Goal: Information Seeking & Learning: Understand process/instructions

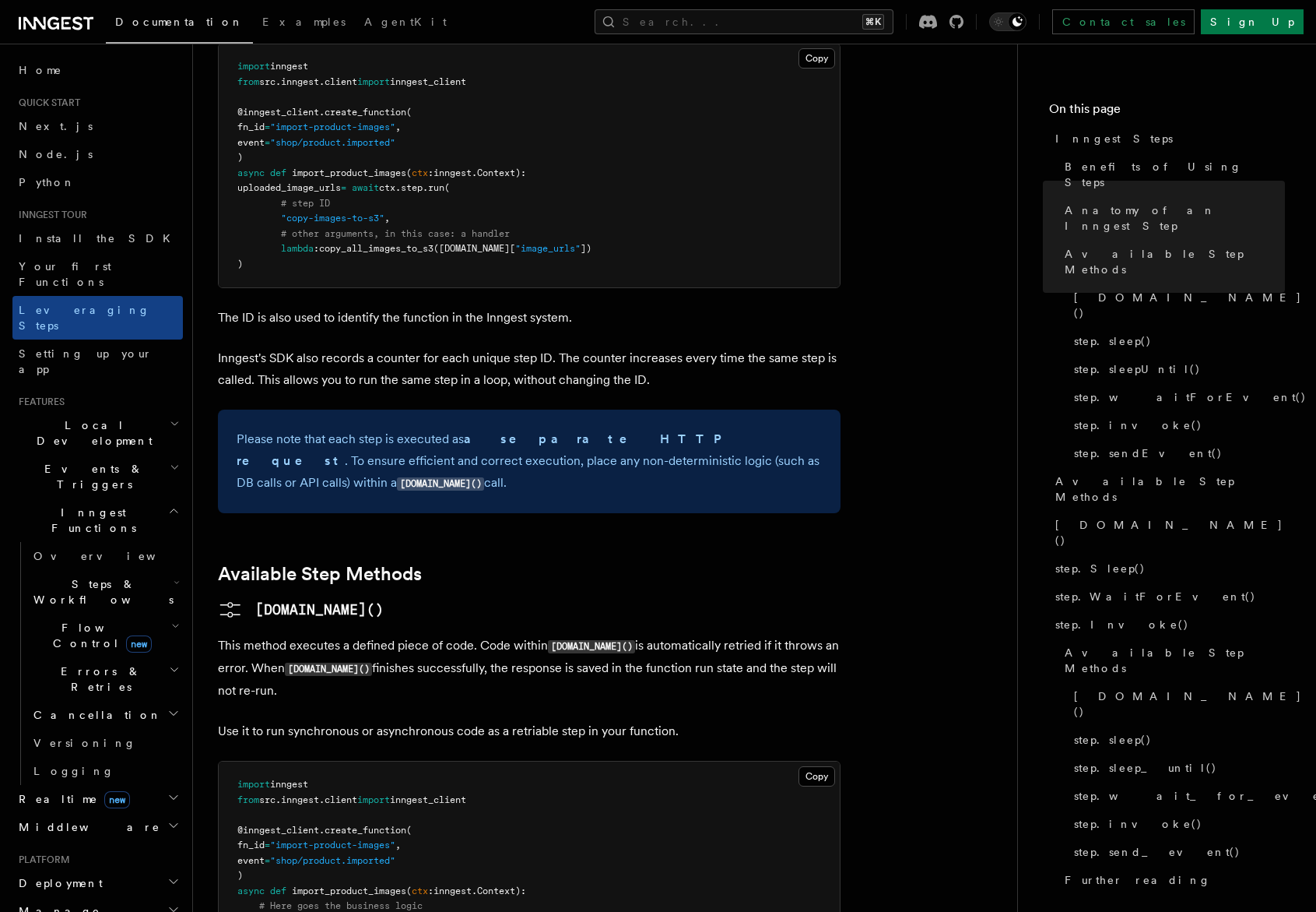
scroll to position [957, 0]
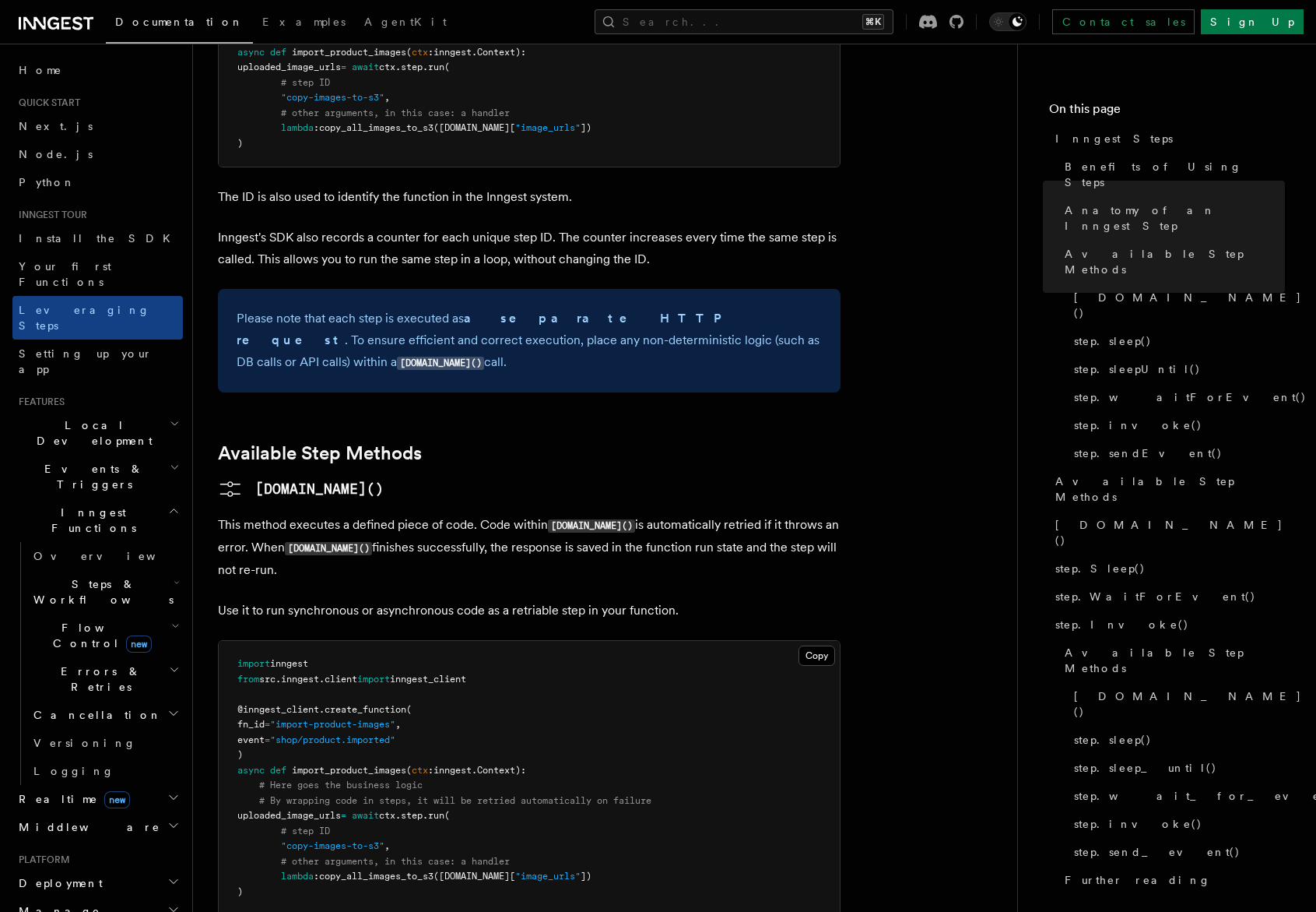
drag, startPoint x: 471, startPoint y: 436, endPoint x: 706, endPoint y: 453, distance: 235.6
click at [706, 514] on p "This method executes a defined piece of code. Code within [DOMAIN_NAME]() is au…" at bounding box center [529, 547] width 623 height 67
click at [755, 514] on p "This method executes a defined piece of code. Code within [DOMAIN_NAME]() is au…" at bounding box center [529, 547] width 623 height 67
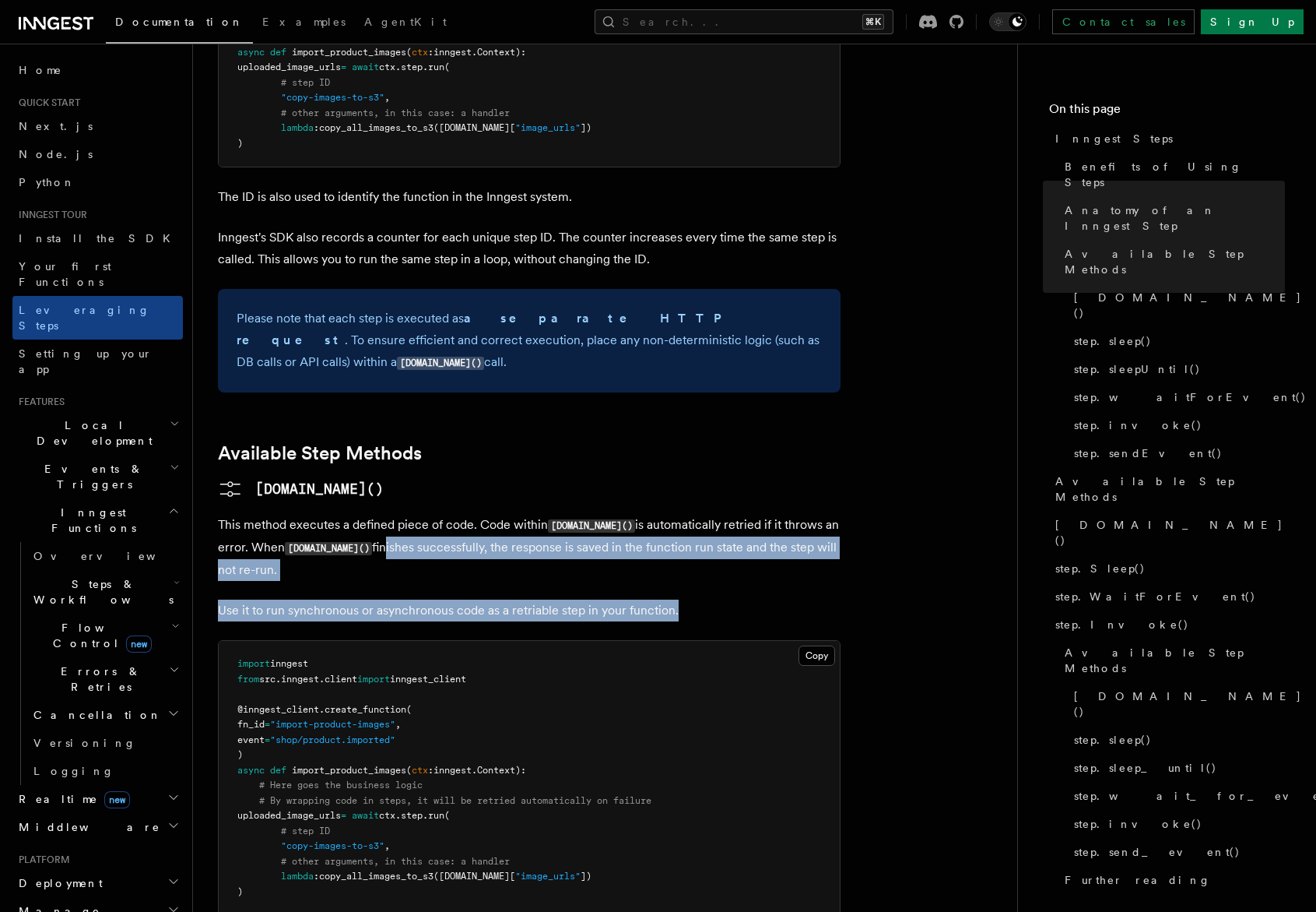
drag, startPoint x: 362, startPoint y: 434, endPoint x: 698, endPoint y: 511, distance: 344.7
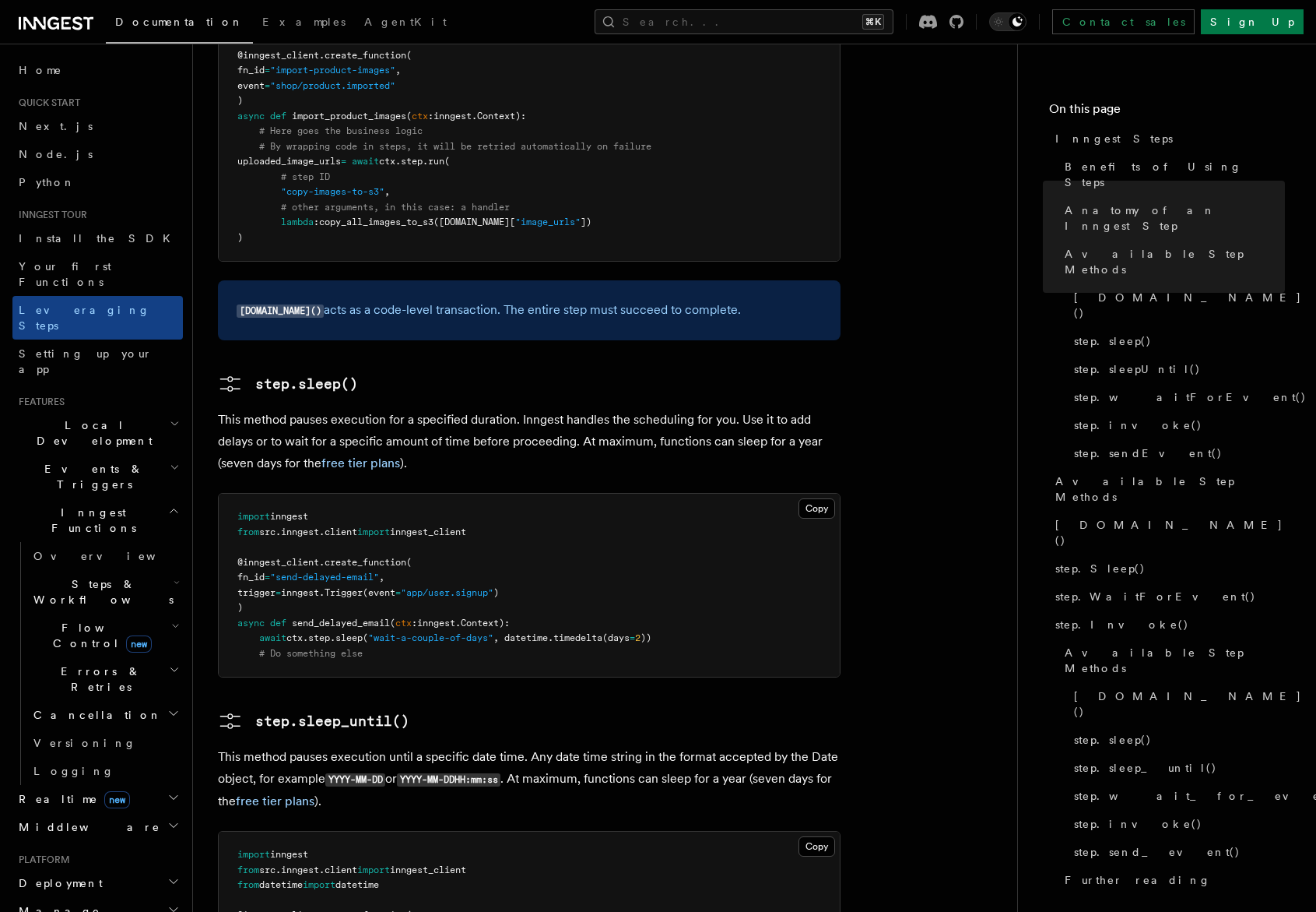
scroll to position [1627, 0]
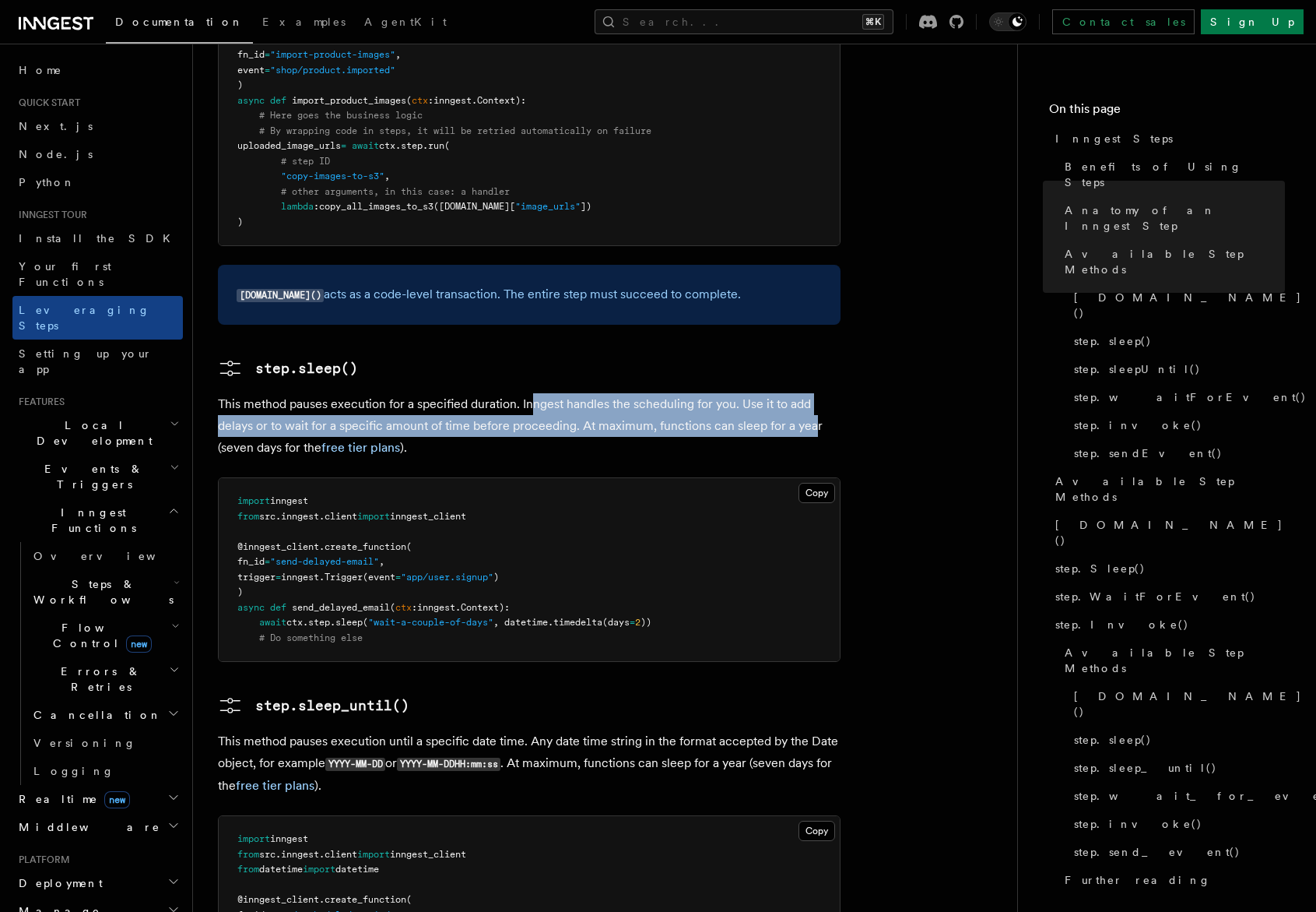
drag, startPoint x: 528, startPoint y: 287, endPoint x: 812, endPoint y: 318, distance: 285.7
click at [812, 393] on p "This method pauses execution for a specified duration. Inngest handles the sche…" at bounding box center [529, 426] width 623 height 65
click at [842, 300] on article "Inngest tour Inngest Steps Steps are fundamental building blocks in Inngest fun…" at bounding box center [605, 604] width 774 height 4324
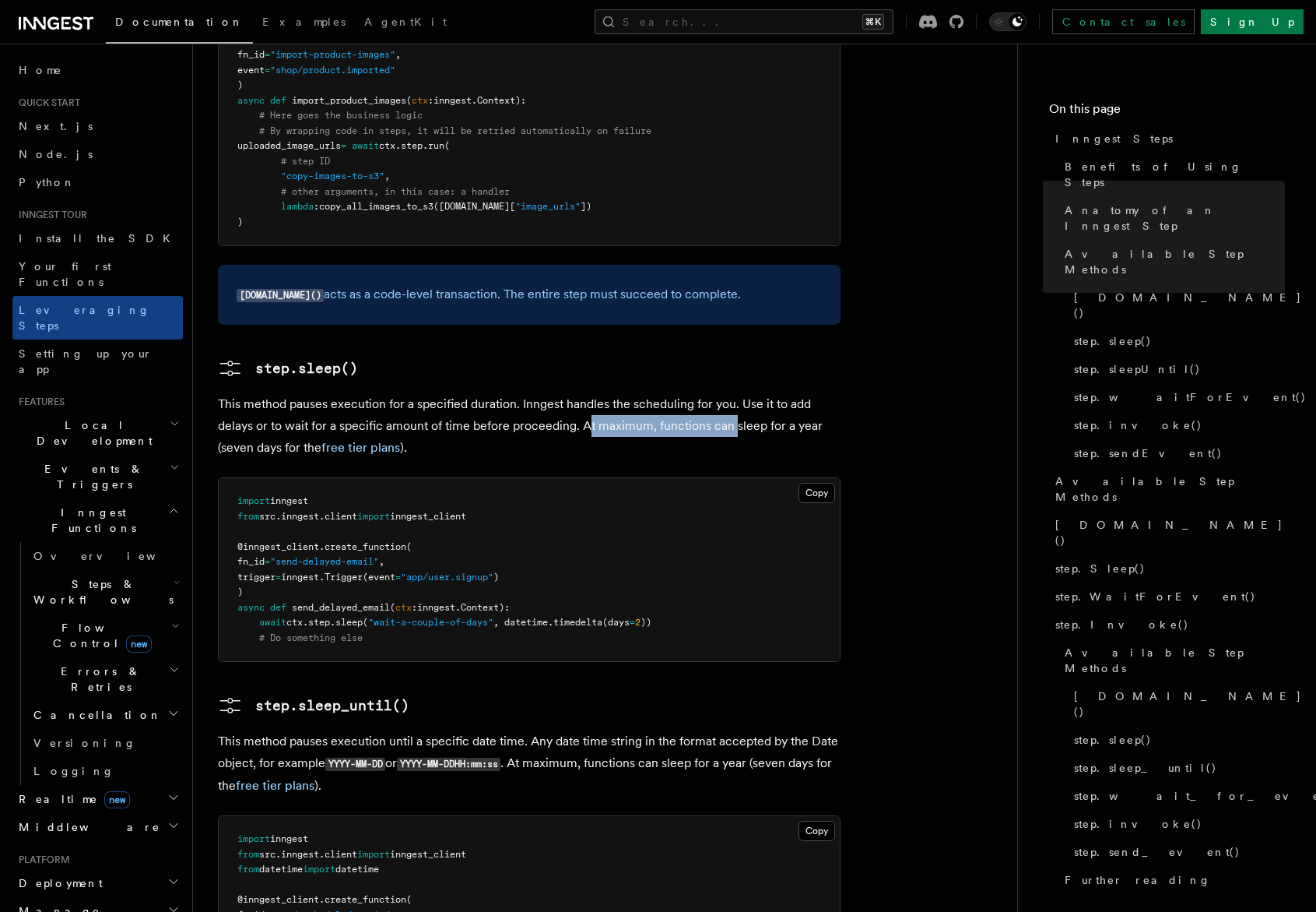
drag, startPoint x: 593, startPoint y: 315, endPoint x: 735, endPoint y: 316, distance: 142.0
click at [735, 393] on p "This method pauses execution for a specified duration. Inngest handles the sche…" at bounding box center [529, 426] width 623 height 65
click at [787, 393] on p "This method pauses execution for a specified duration. Inngest handles the sche…" at bounding box center [529, 426] width 623 height 65
click at [823, 393] on p "This method pauses execution for a specified duration. Inngest handles the sche…" at bounding box center [529, 426] width 623 height 65
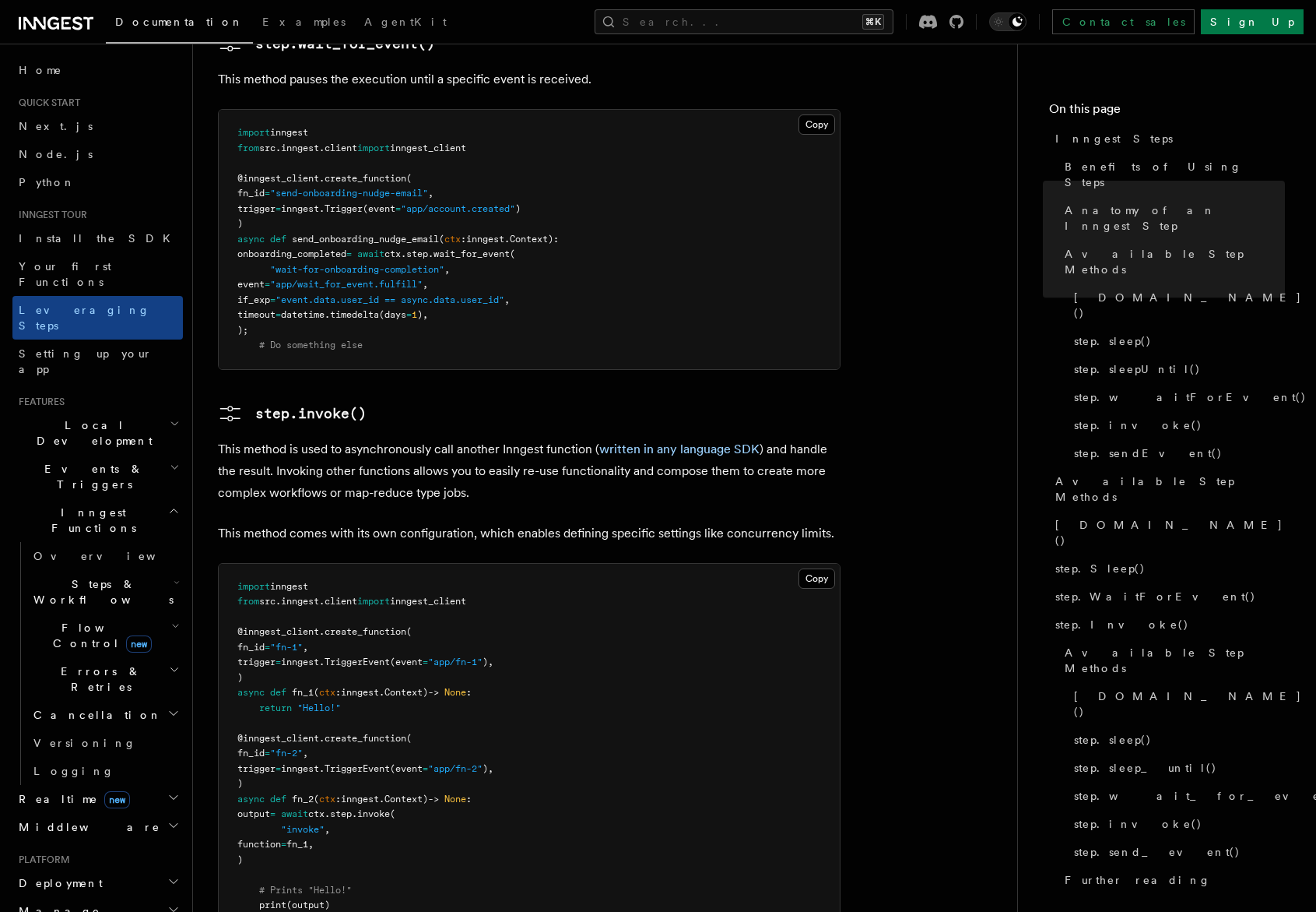
scroll to position [2624, 0]
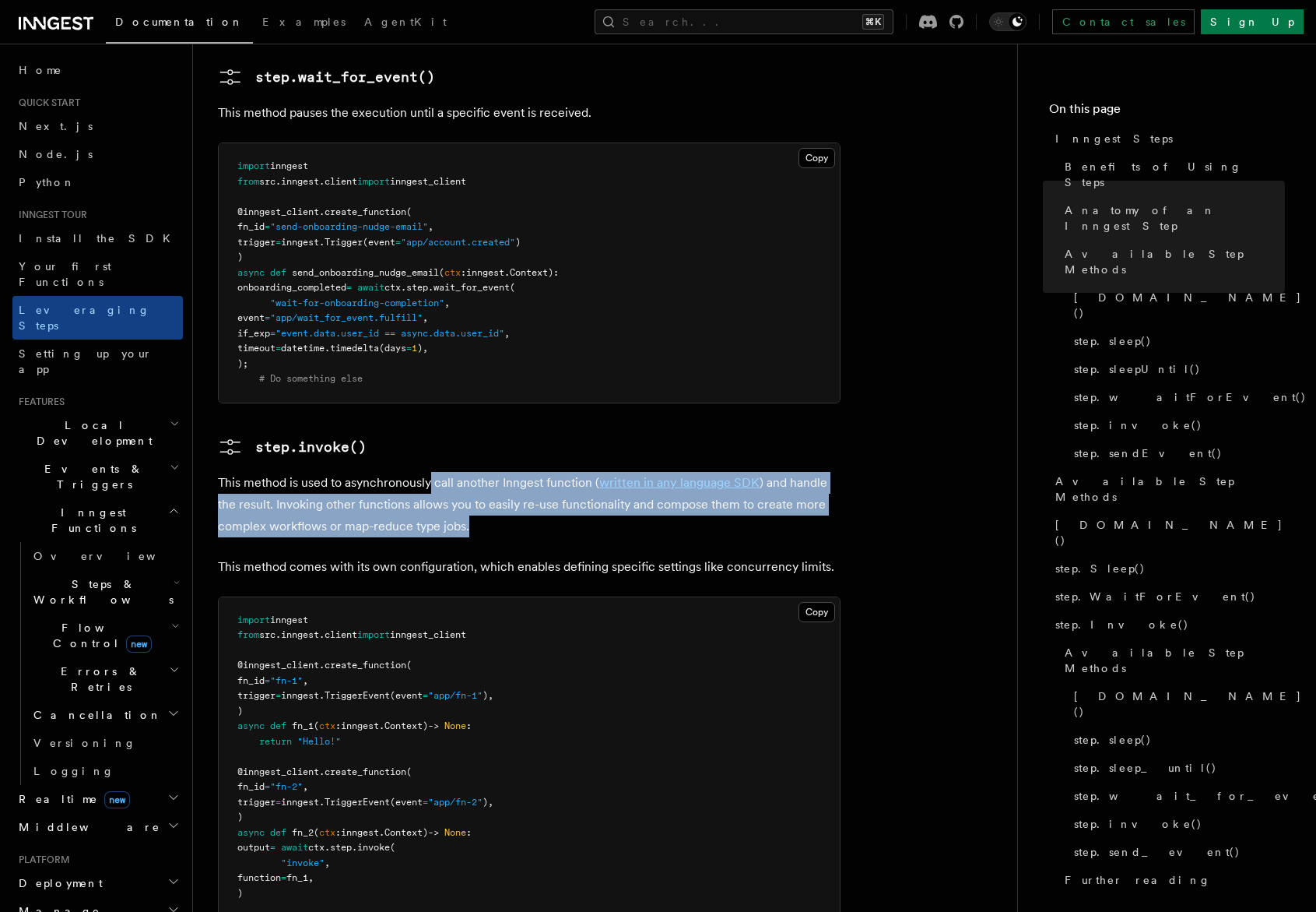
drag, startPoint x: 427, startPoint y: 371, endPoint x: 562, endPoint y: 426, distance: 145.8
click at [562, 471] on p "This method is used to asynchronously call another Inngest function ( written i…" at bounding box center [529, 504] width 623 height 65
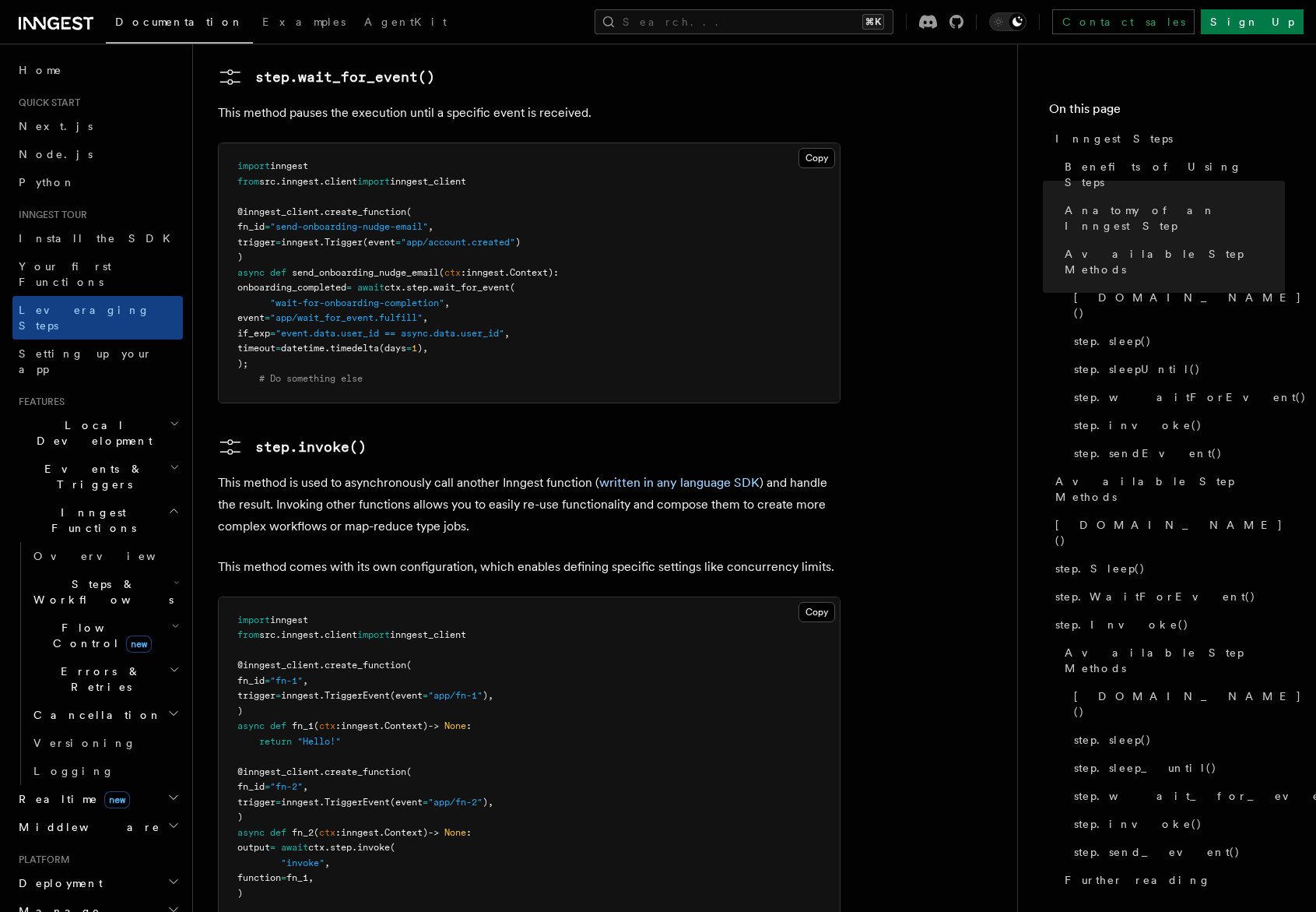
click at [623, 556] on p "This method comes with its own configuration, which enables defining specific s…" at bounding box center [529, 567] width 623 height 22
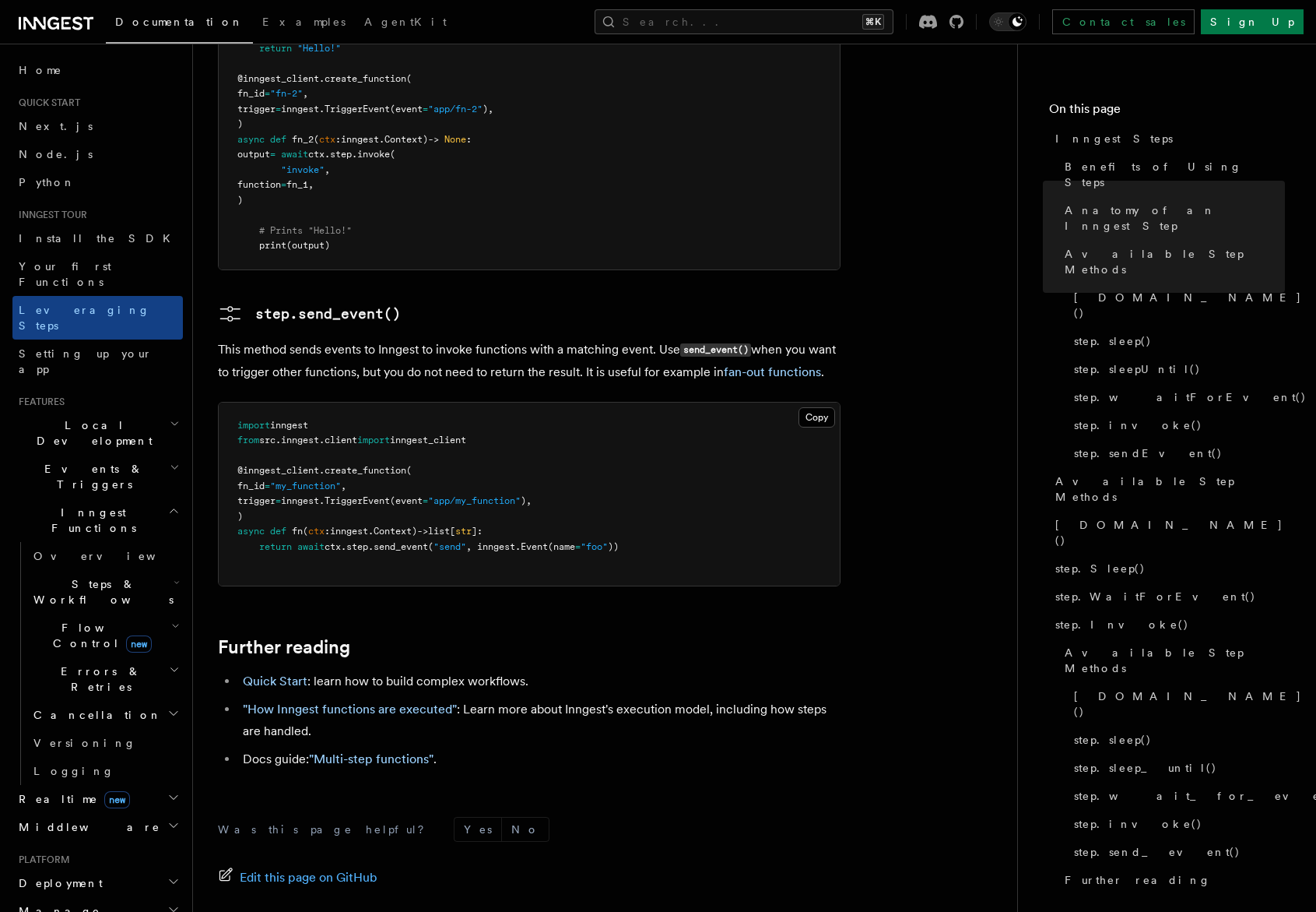
scroll to position [3317, 0]
click at [426, 701] on link ""How Inngest functions are executed"" at bounding box center [349, 708] width 214 height 15
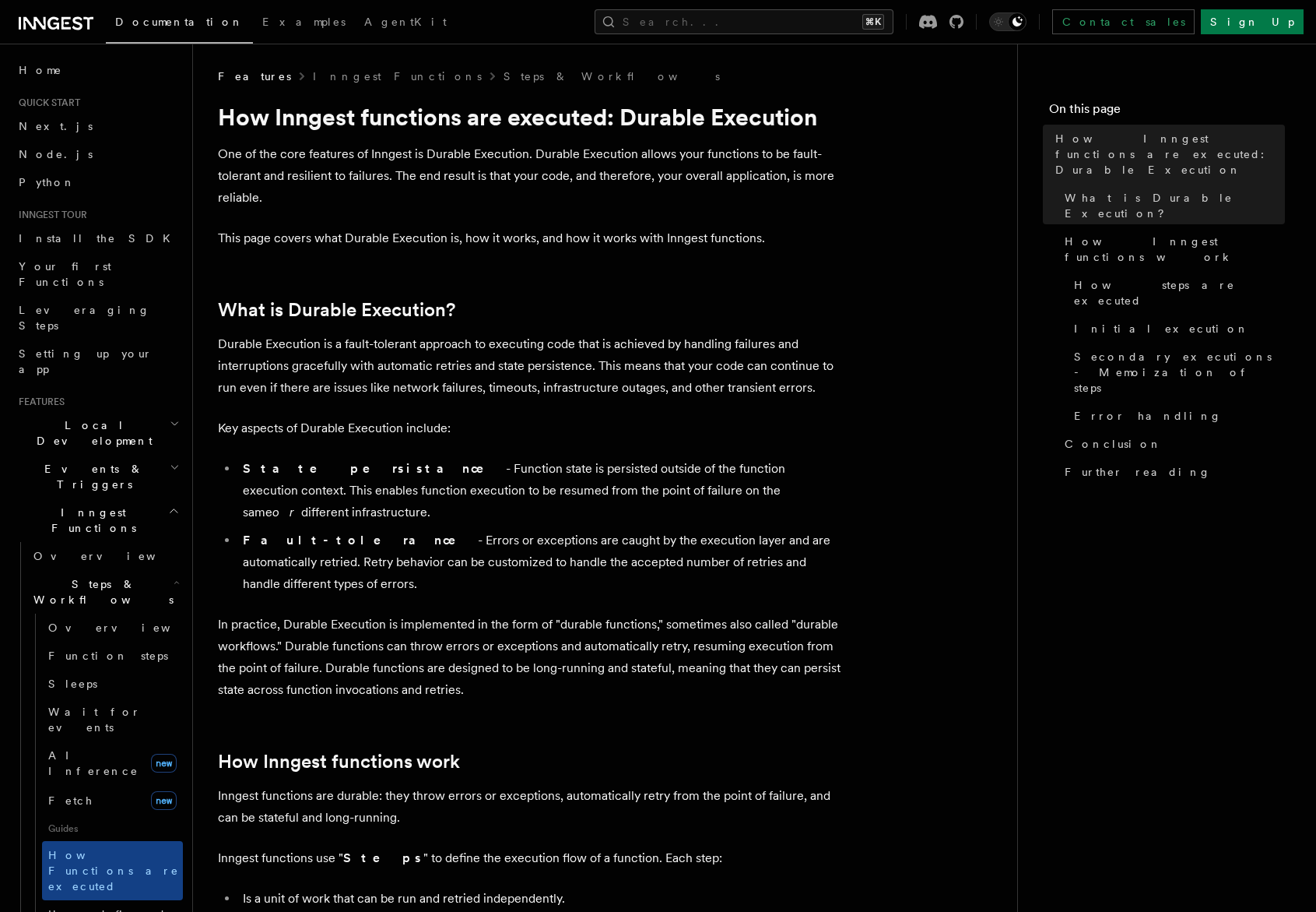
click at [96, 648] on span "Function steps" at bounding box center [107, 656] width 120 height 15
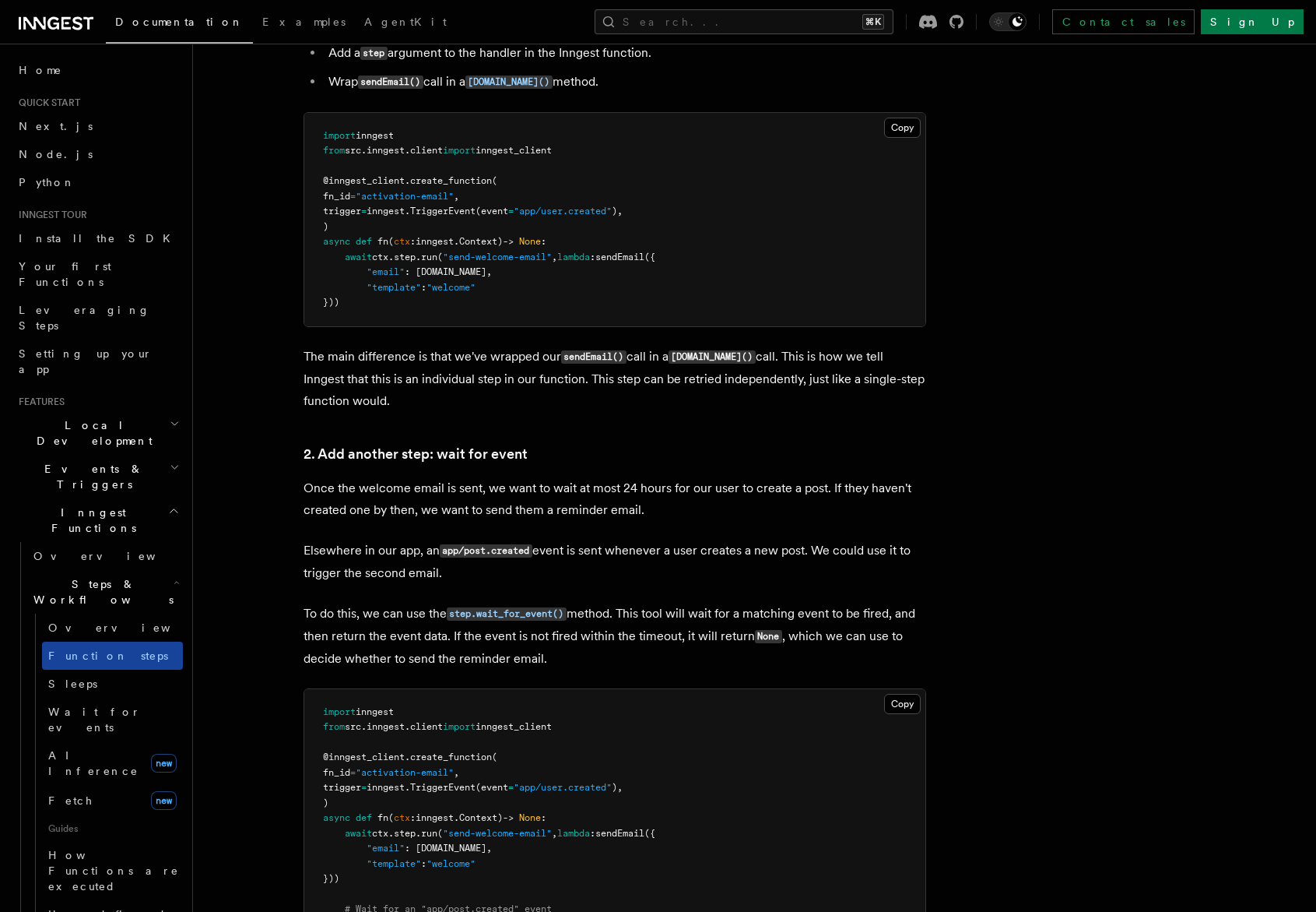
scroll to position [132, 0]
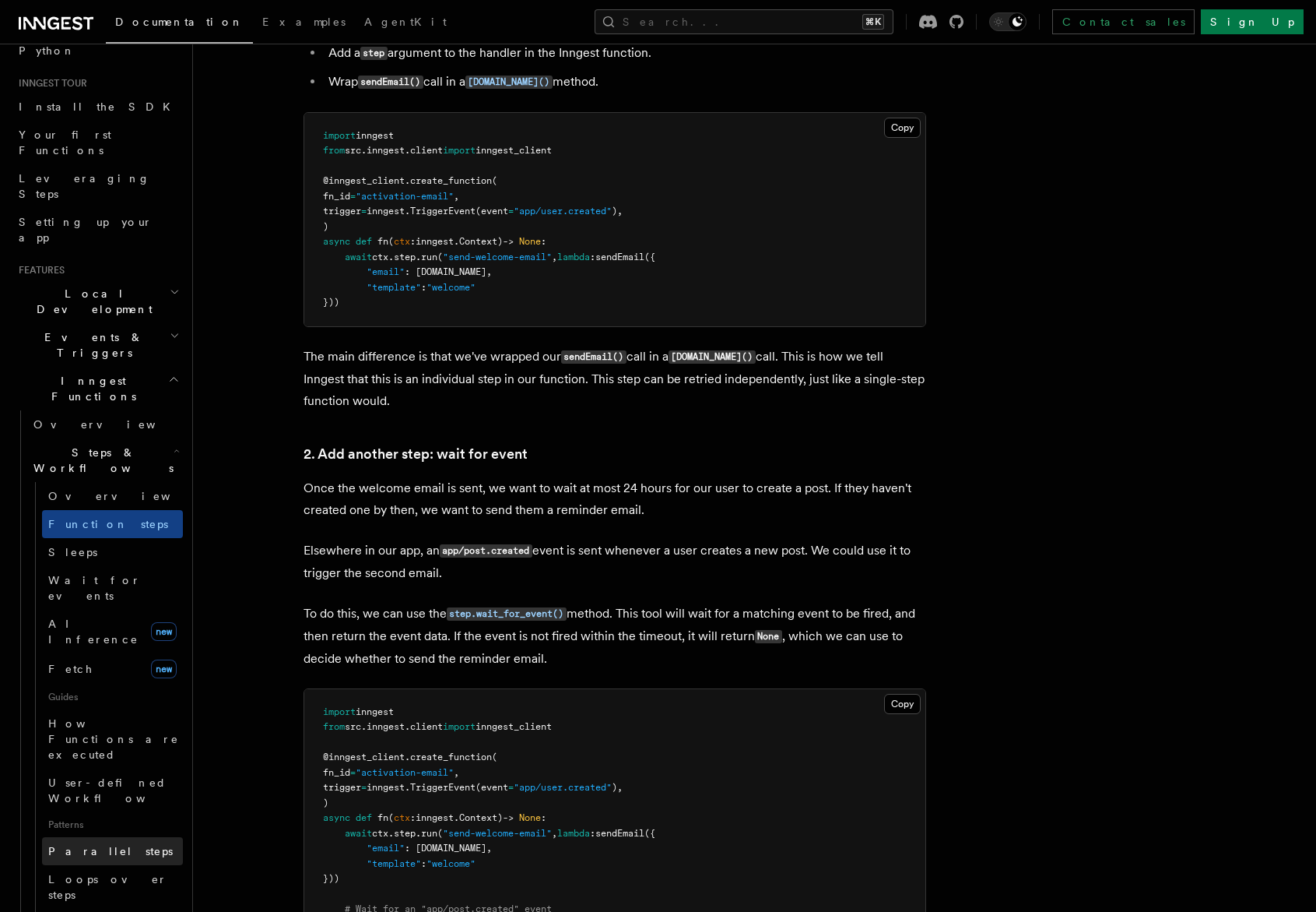
click at [77, 845] on span "Parallel steps" at bounding box center [110, 851] width 125 height 12
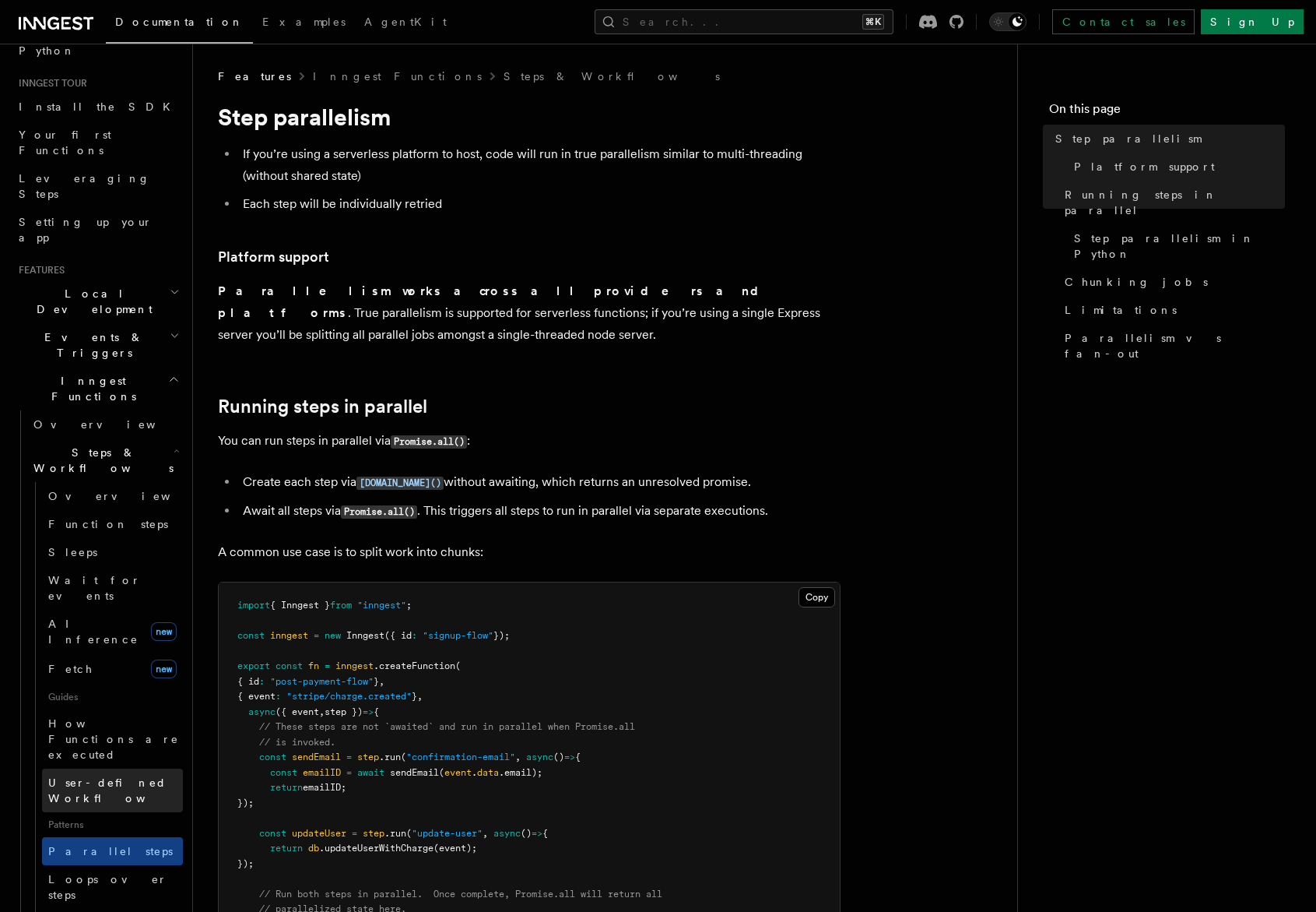
click at [90, 776] on span "User-defined Workflows" at bounding box center [118, 790] width 140 height 28
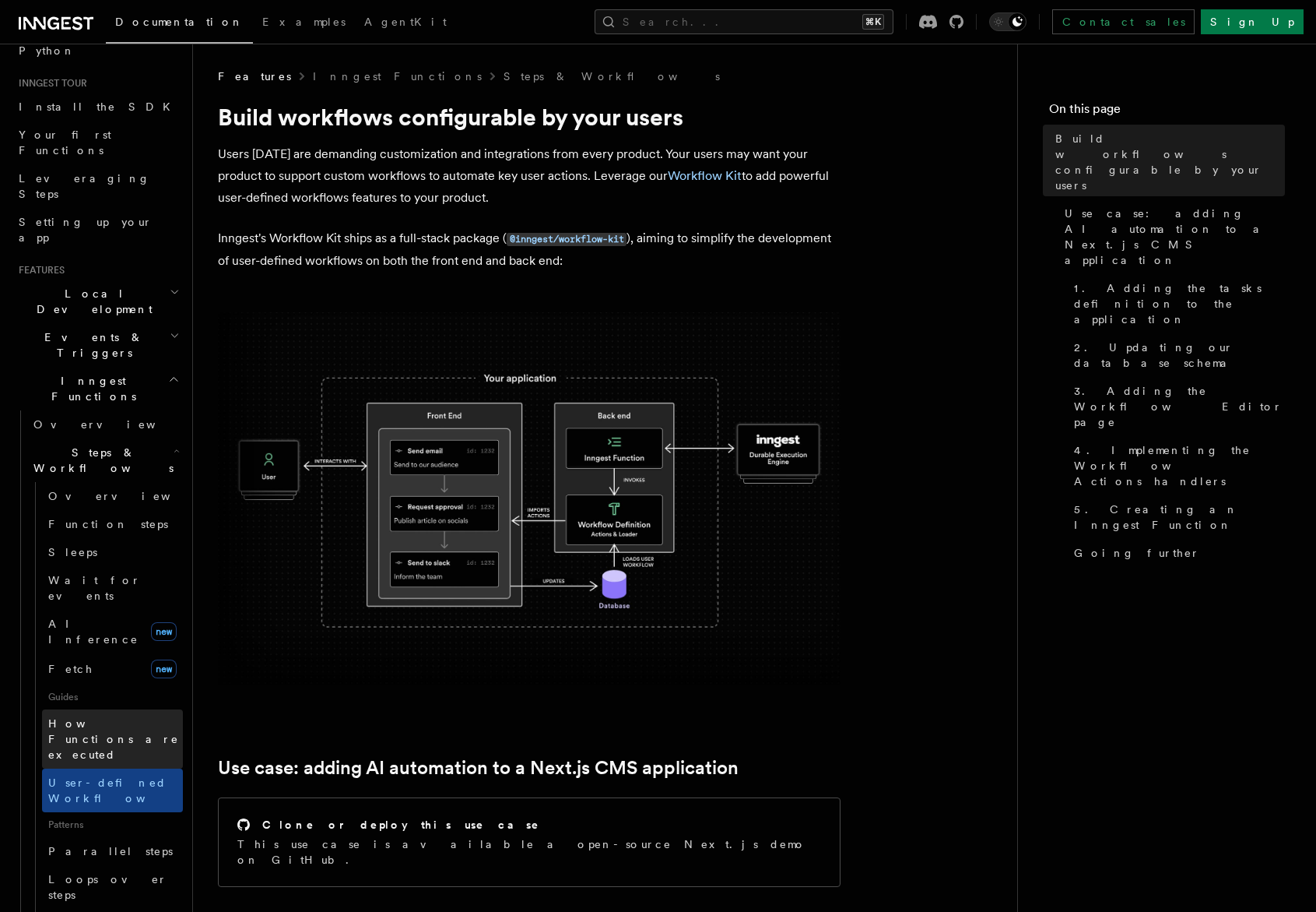
click at [89, 717] on span "How Functions are executed" at bounding box center [113, 739] width 131 height 44
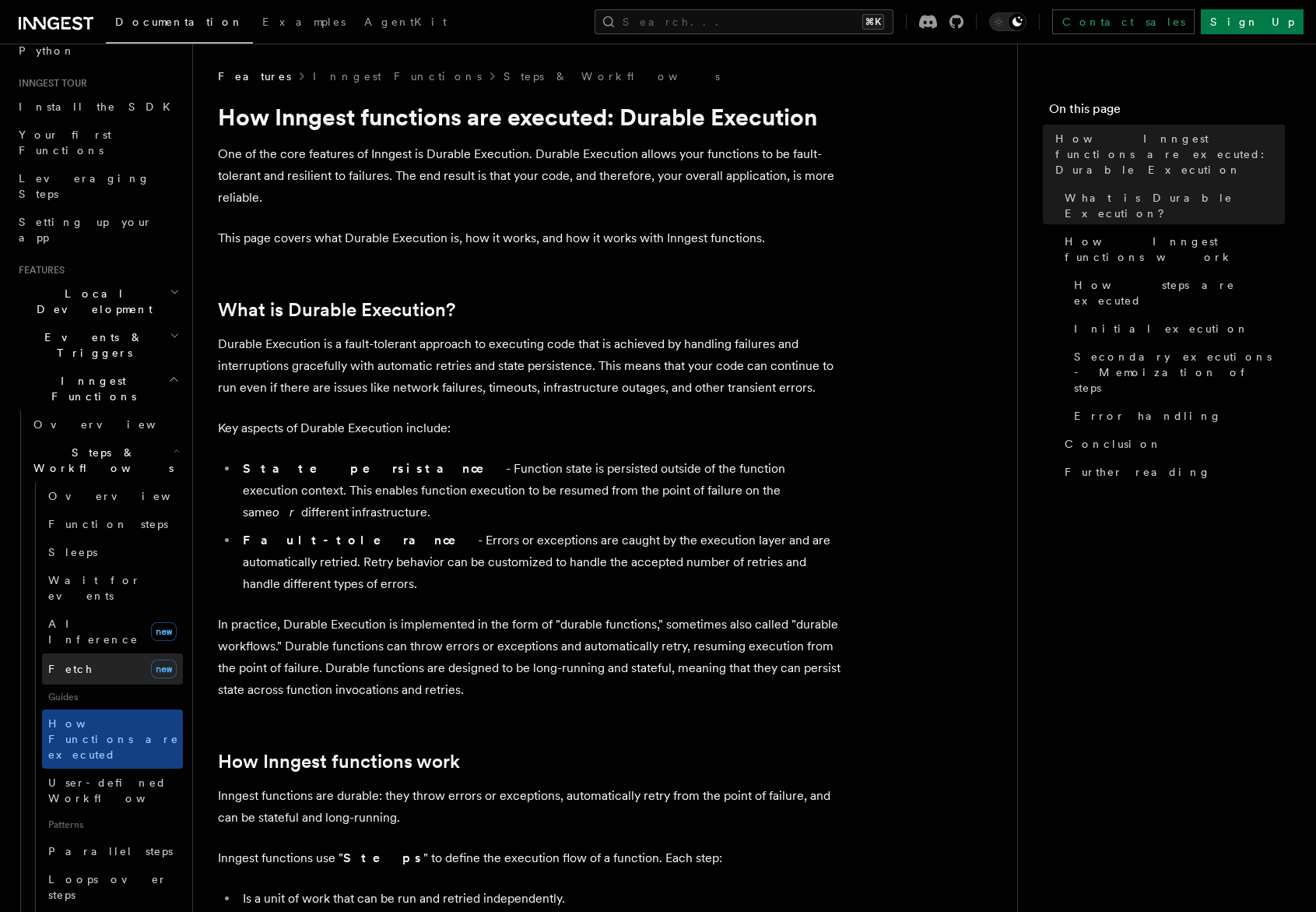
click at [87, 653] on link "Fetch new" at bounding box center [112, 669] width 141 height 31
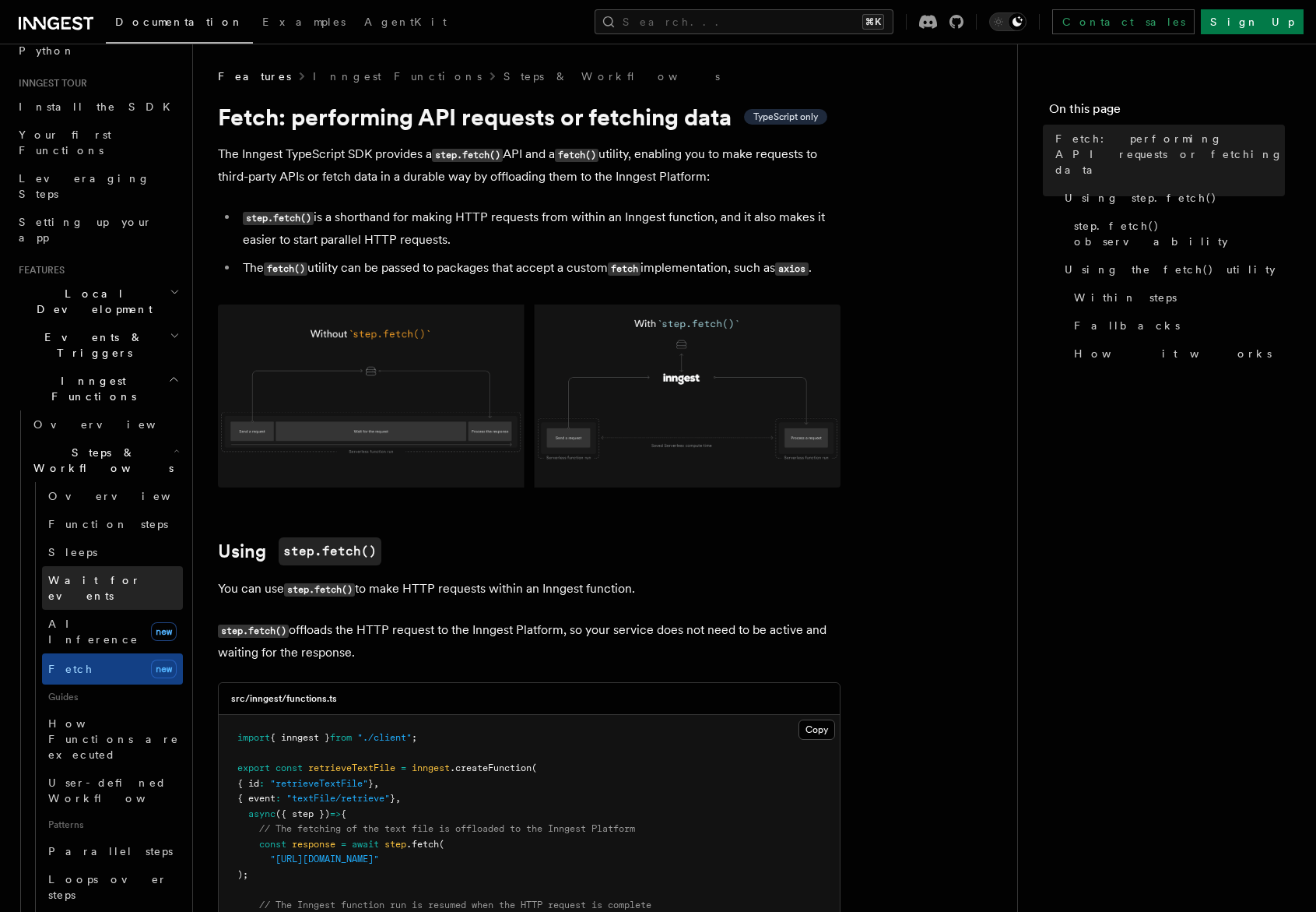
click at [72, 574] on span "Wait for events" at bounding box center [94, 588] width 93 height 28
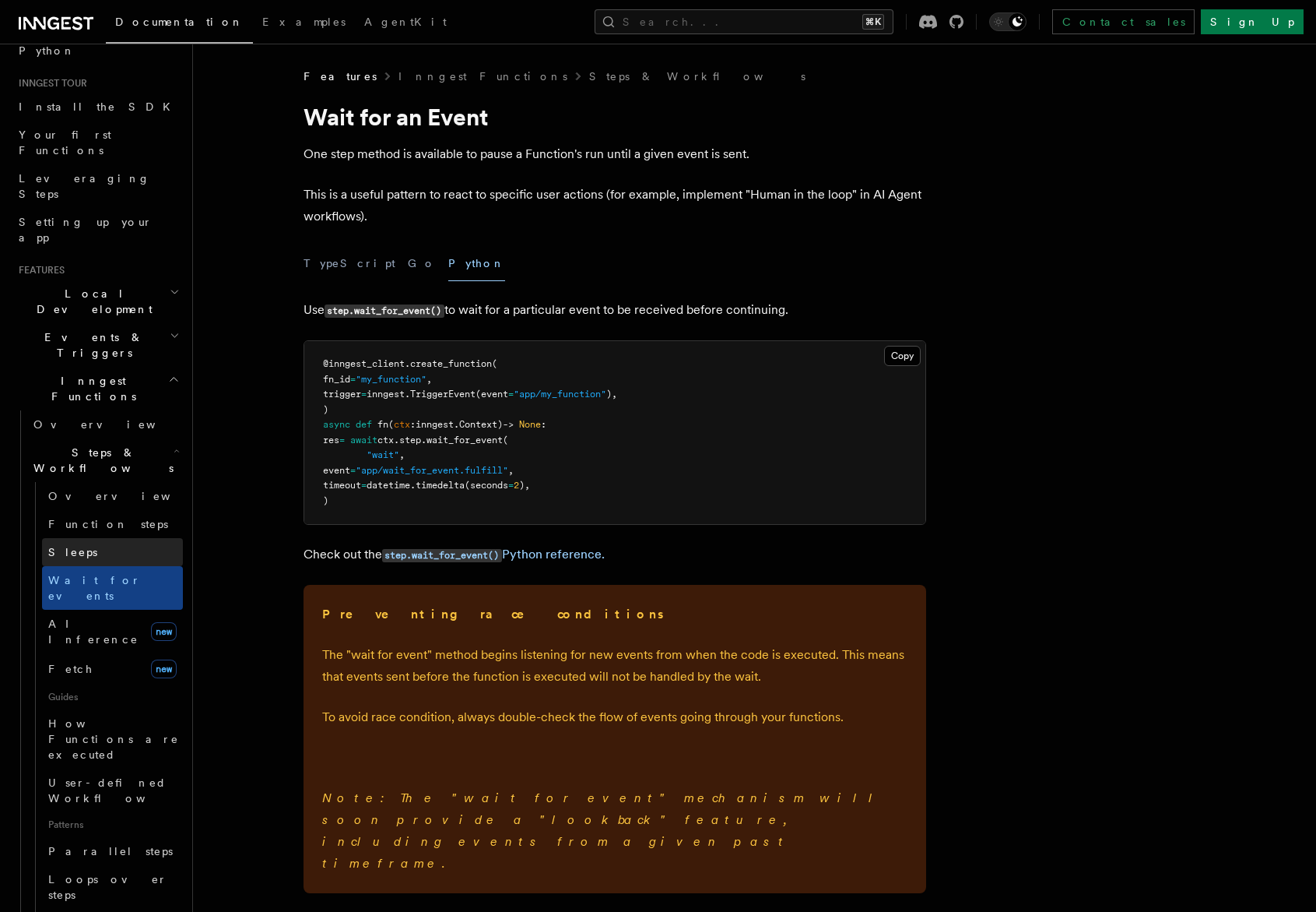
click at [77, 546] on span "Sleeps" at bounding box center [72, 551] width 49 height 12
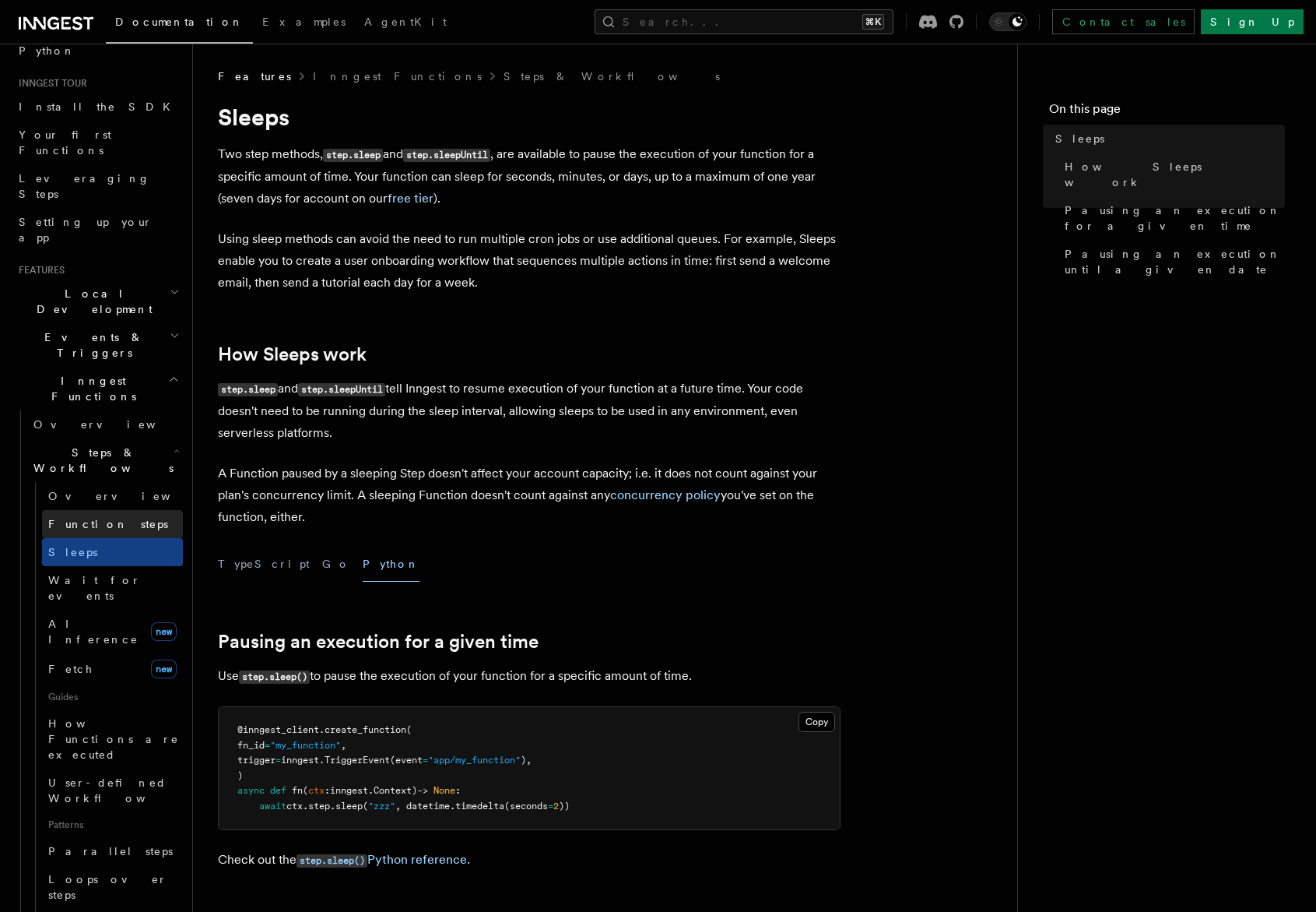
click at [94, 518] on span "Function steps" at bounding box center [107, 524] width 120 height 12
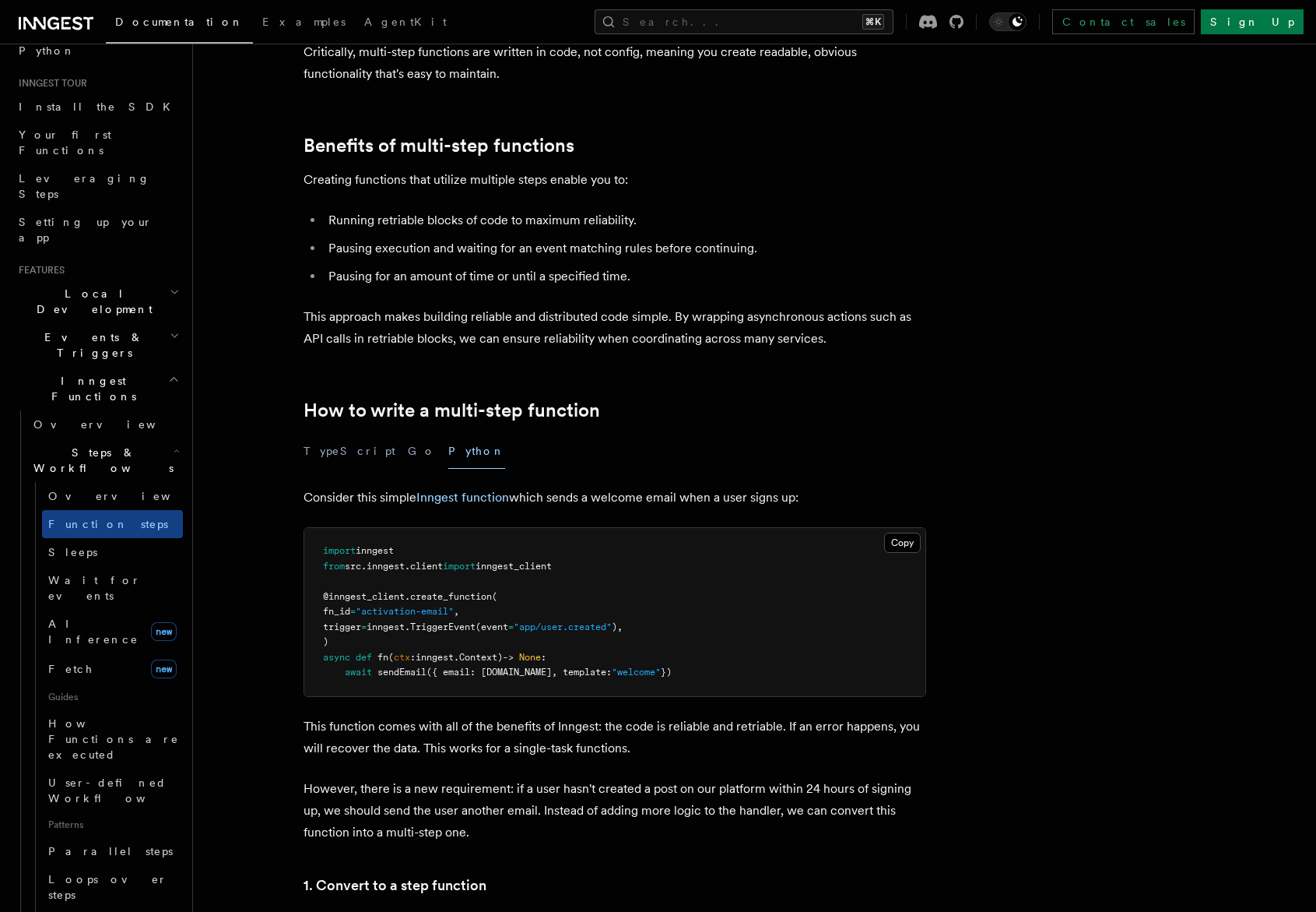
scroll to position [532, 0]
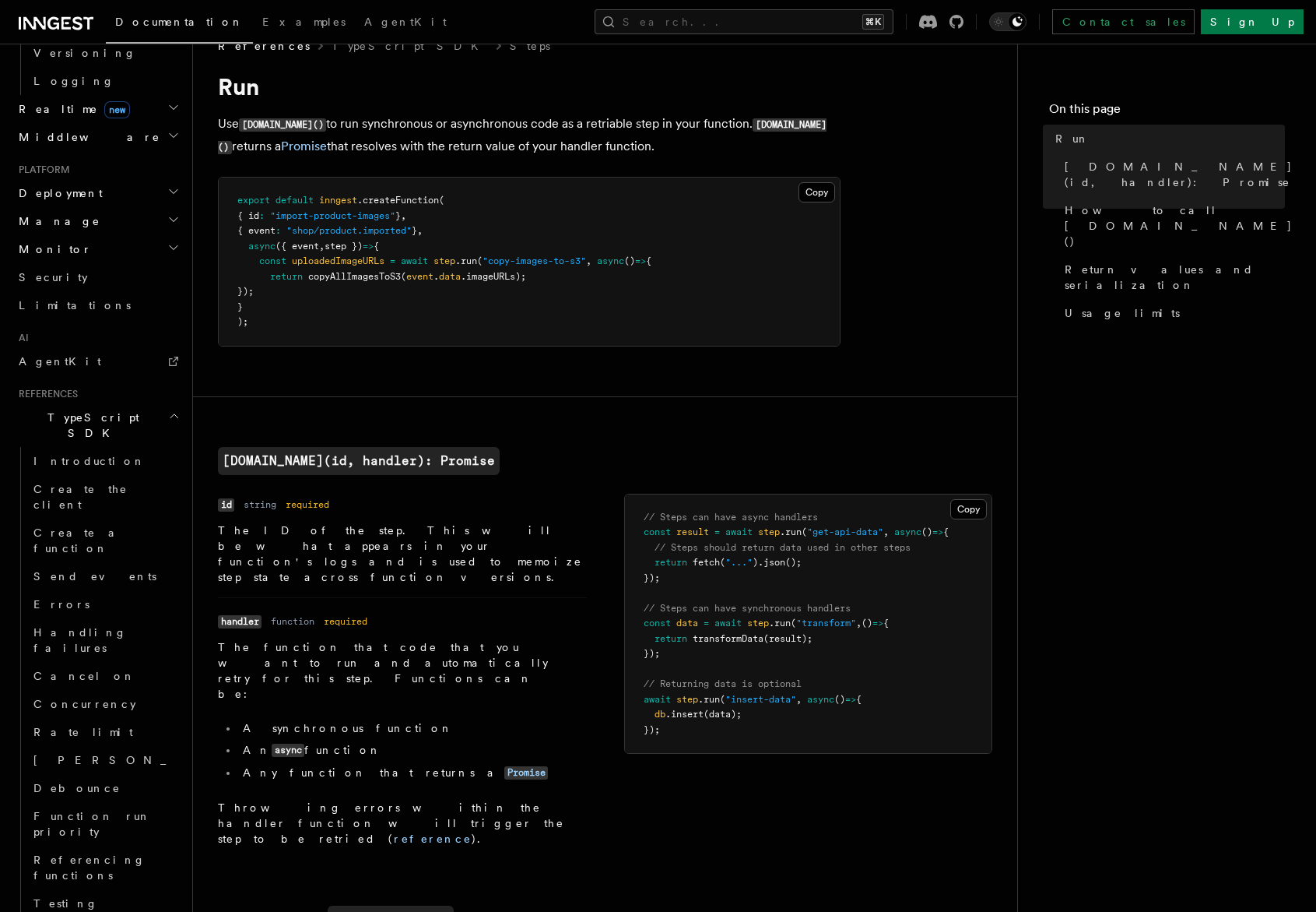
scroll to position [1006, 0]
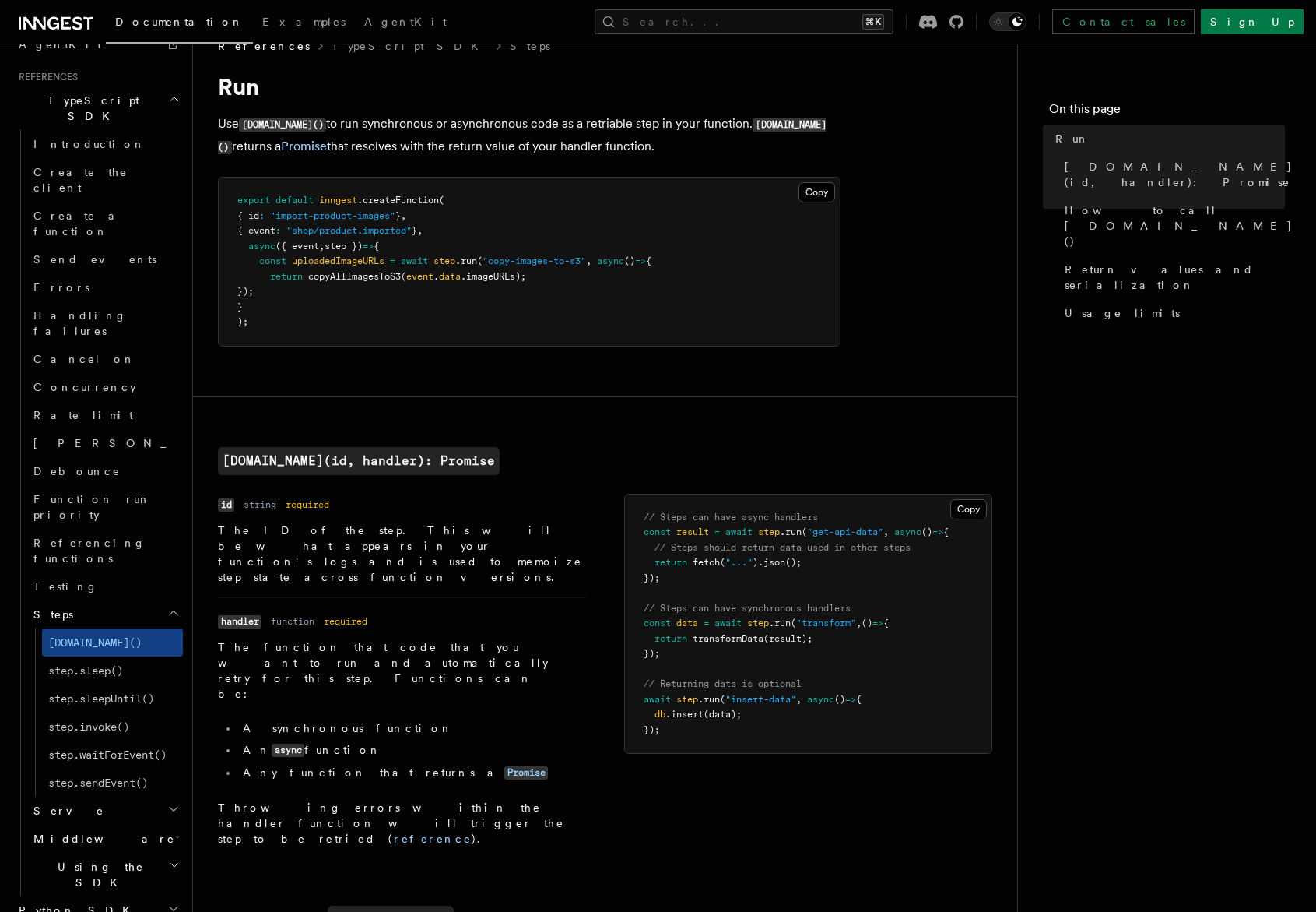
click at [88, 897] on h2 "Python SDK" at bounding box center [97, 910] width 170 height 28
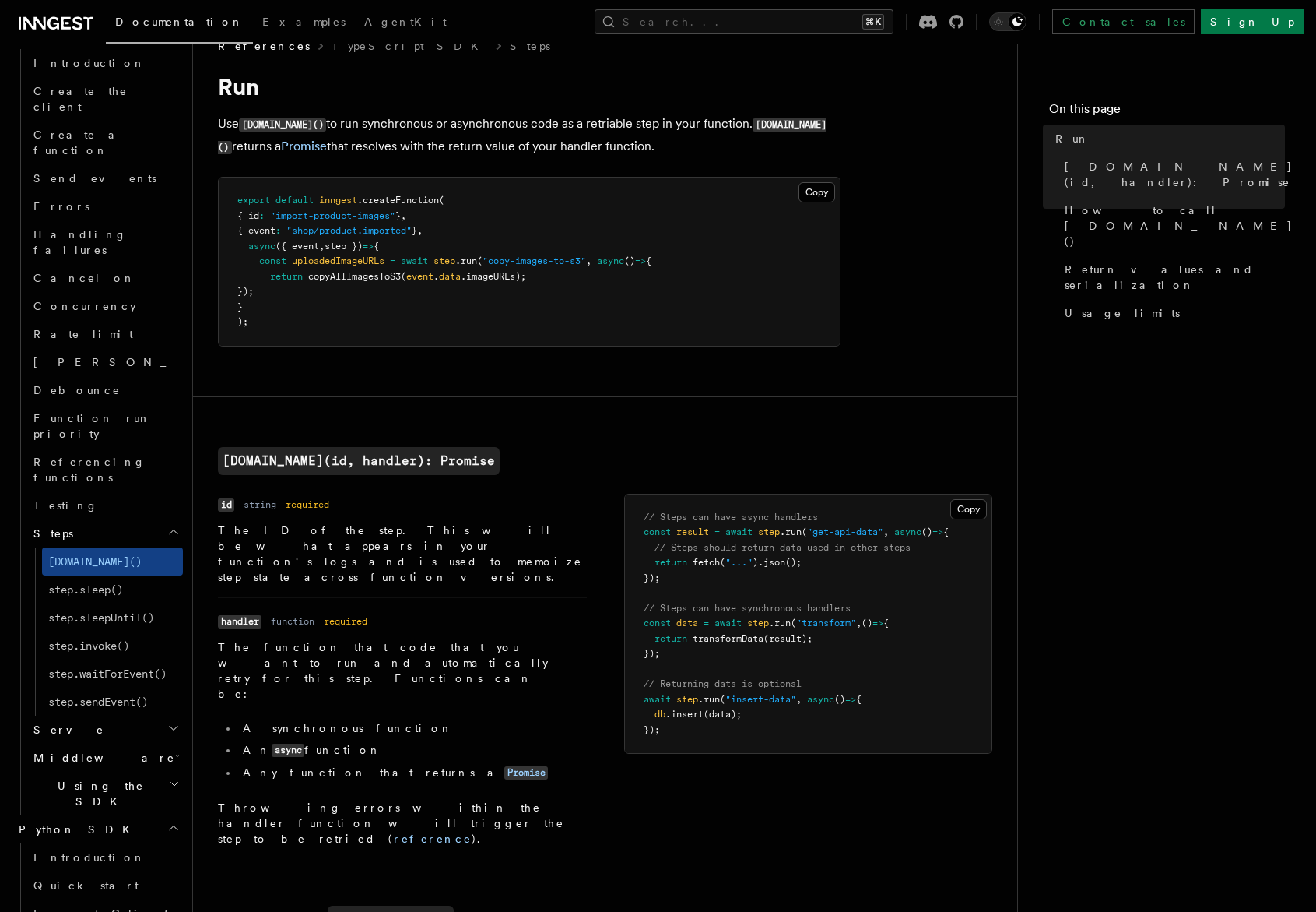
scroll to position [1153, 0]
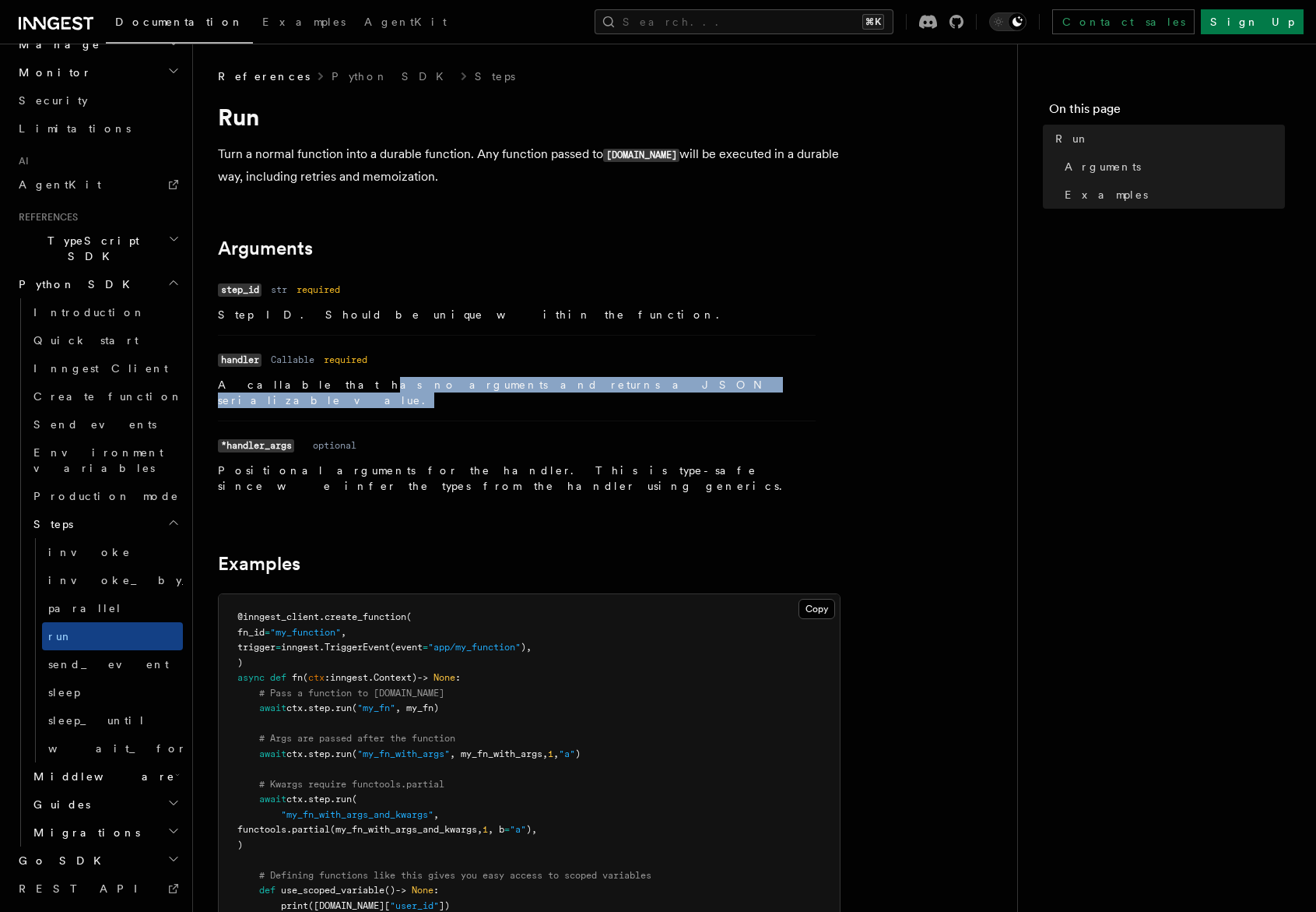
drag, startPoint x: 294, startPoint y: 382, endPoint x: 567, endPoint y: 384, distance: 273.0
click at [567, 384] on p "A callable that has no arguments and returns a JSON serializable value." at bounding box center [517, 392] width 597 height 31
click at [646, 394] on li "Name handler Type Callable Required required Description A callable that has no…" at bounding box center [517, 377] width 597 height 86
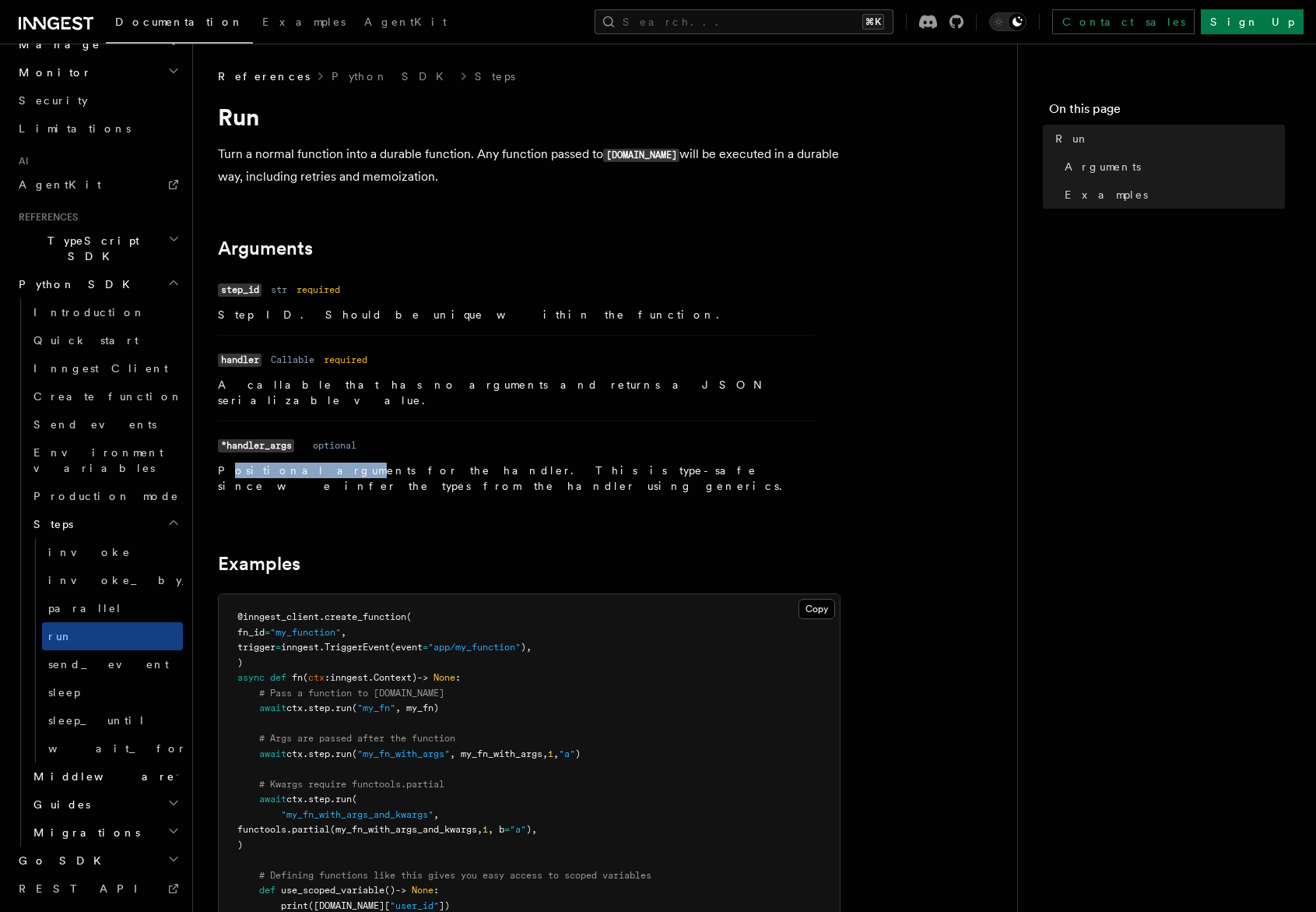
drag, startPoint x: 224, startPoint y: 453, endPoint x: 435, endPoint y: 465, distance: 211.3
click at [363, 463] on p "Positional arguments for the handler. This is type-safe since we infer the type…" at bounding box center [517, 478] width 597 height 31
click at [582, 436] on dl "Name *handler_args Type Required optional Description Positional arguments for …" at bounding box center [517, 464] width 597 height 60
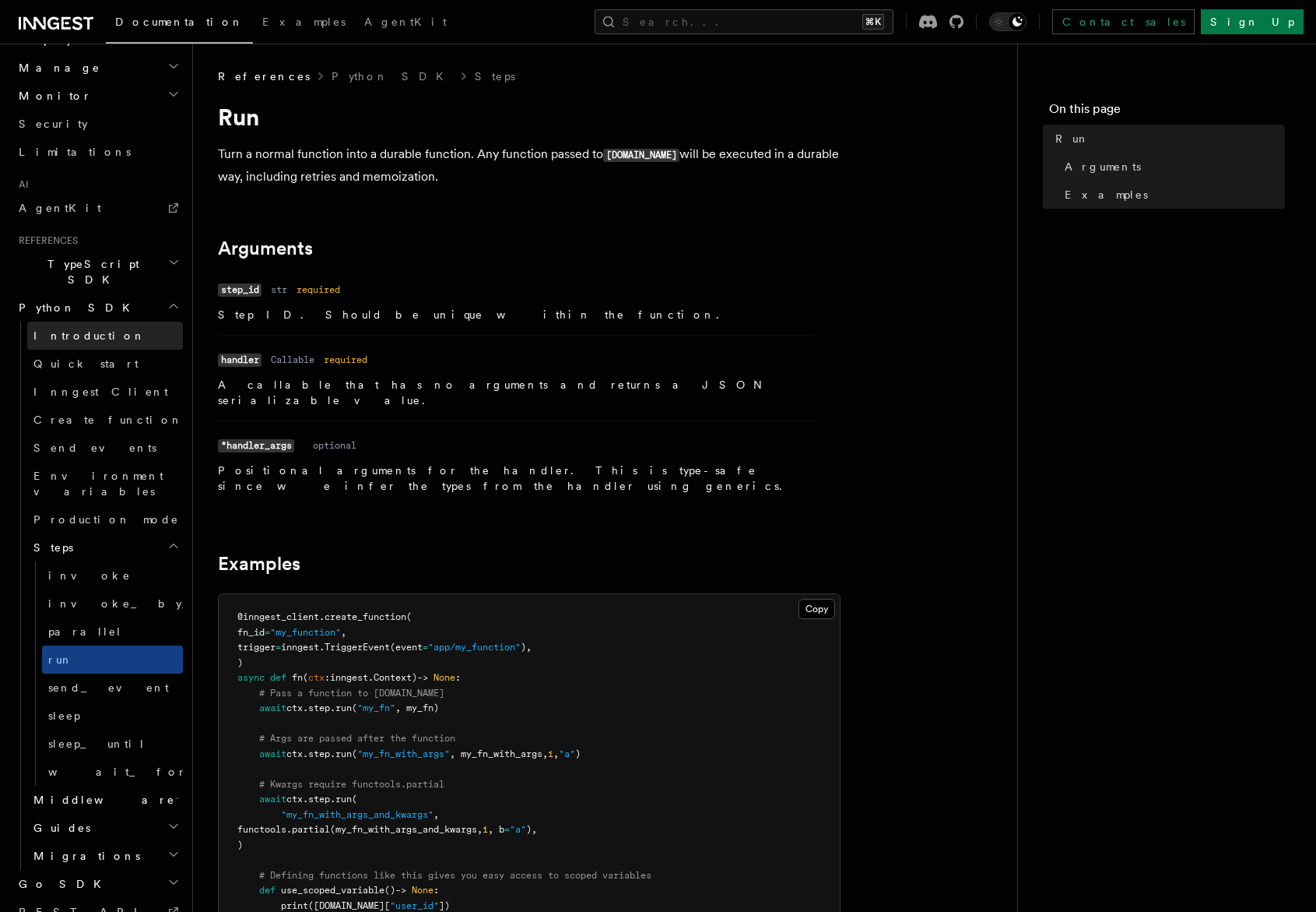
click at [78, 329] on span "Introduction" at bounding box center [90, 335] width 112 height 12
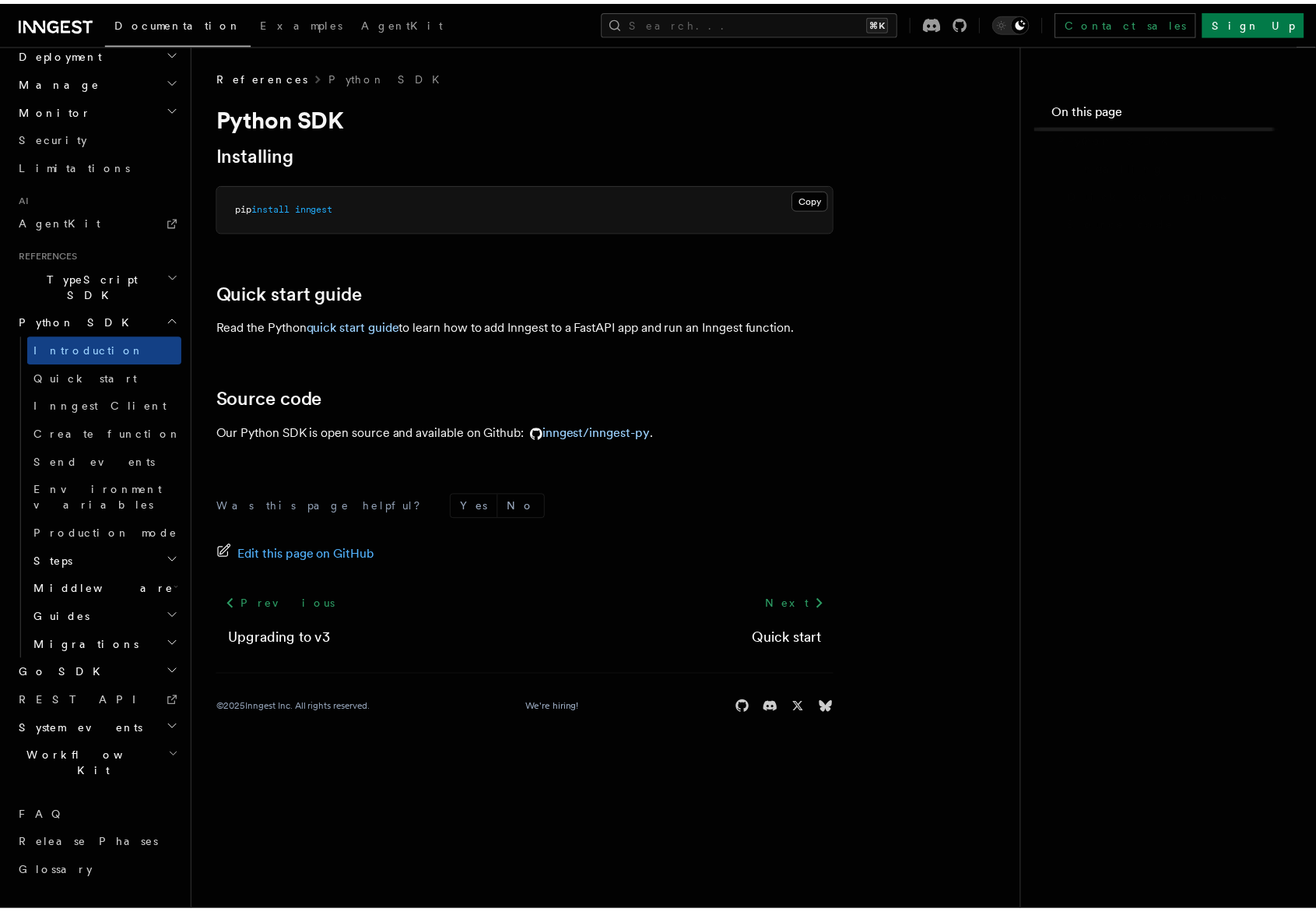
scroll to position [642, 0]
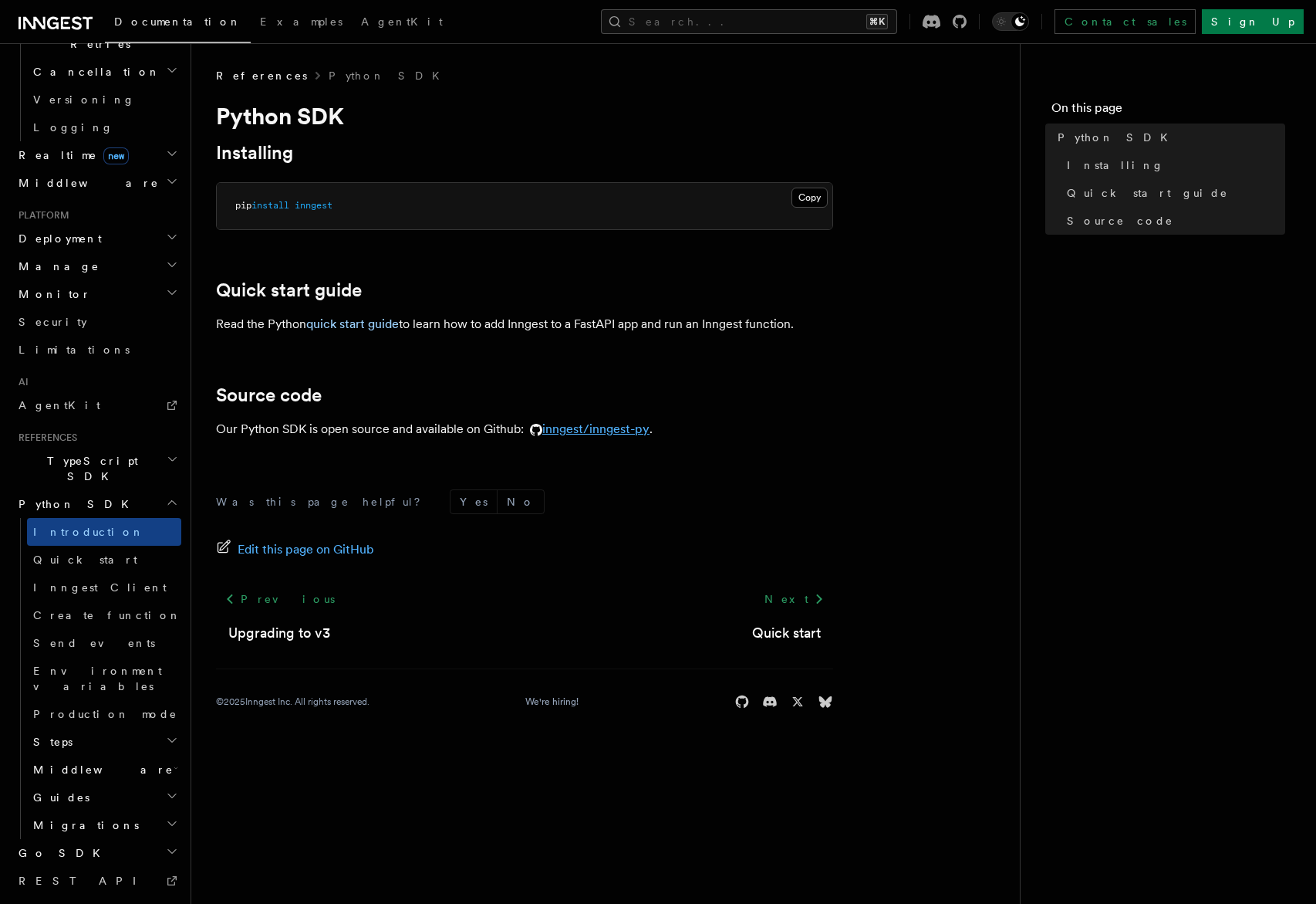
click at [596, 432] on link "inngest/inngest-py" at bounding box center [587, 429] width 126 height 15
click at [70, 784] on h2 "Guides" at bounding box center [103, 797] width 154 height 27
click at [79, 755] on h2 "Middleware" at bounding box center [103, 769] width 154 height 27
click at [82, 728] on h2 "Steps" at bounding box center [103, 742] width 154 height 27
click at [83, 839] on link "run" at bounding box center [111, 852] width 140 height 27
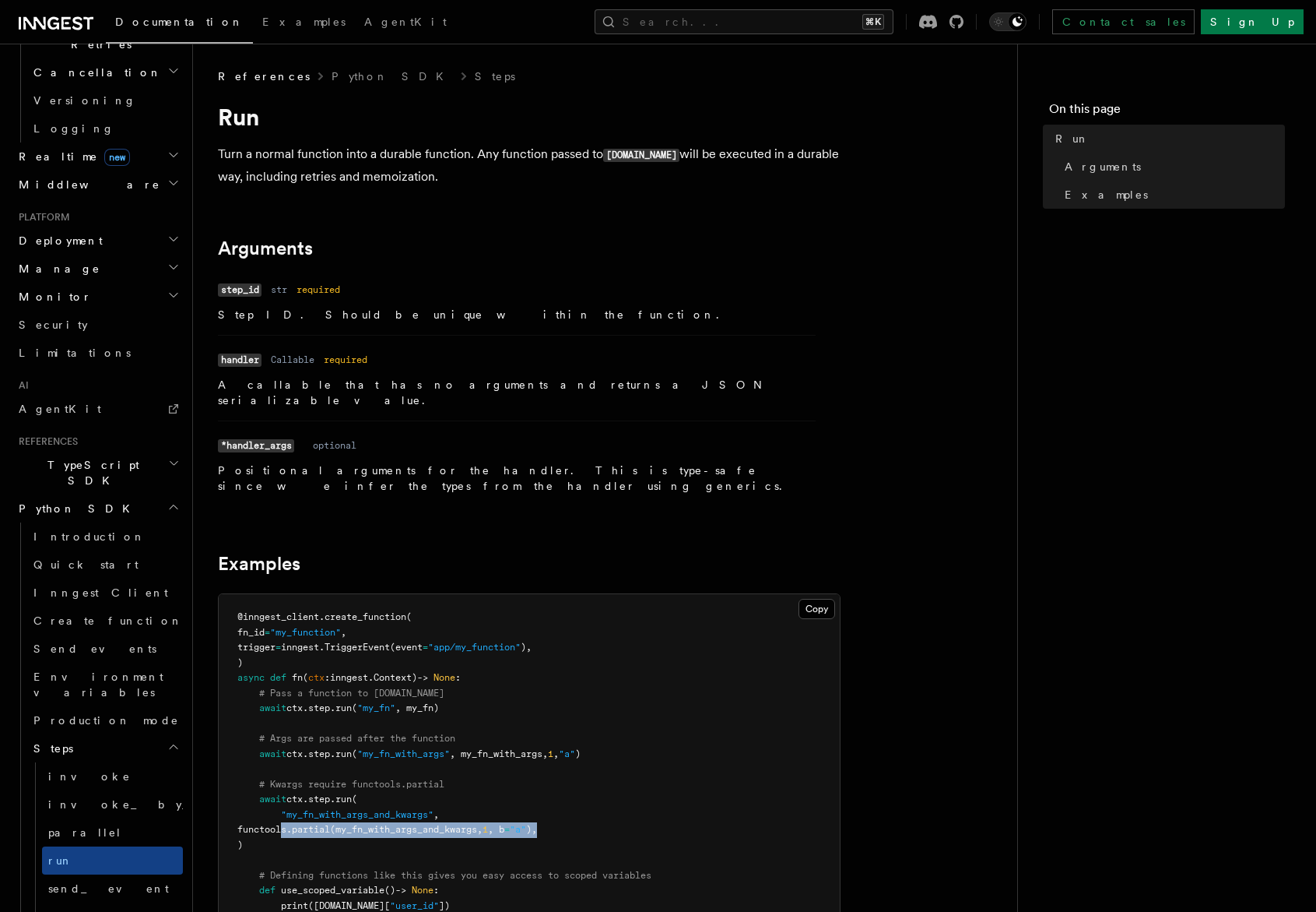
drag, startPoint x: 284, startPoint y: 796, endPoint x: 680, endPoint y: 796, distance: 396.0
click at [680, 796] on pre "@inngest_client . create_function ( fn_id = "my_function" , trigger = inngest. …" at bounding box center [529, 845] width 621 height 502
click at [768, 812] on pre "@inngest_client . create_function ( fn_id = "my_function" , trigger = inngest. …" at bounding box center [529, 845] width 621 height 502
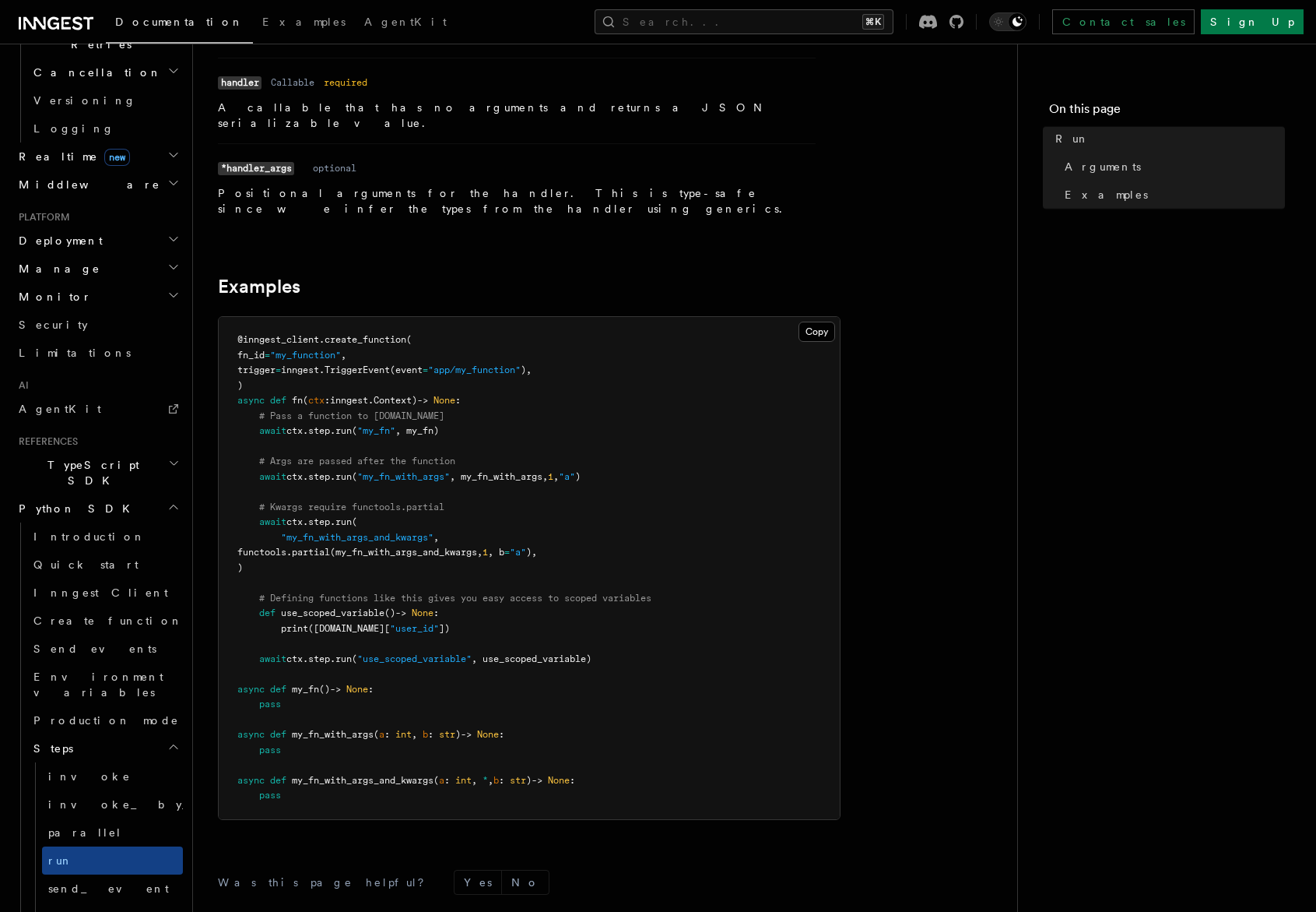
scroll to position [449, 0]
